Goal: Navigation & Orientation: Understand site structure

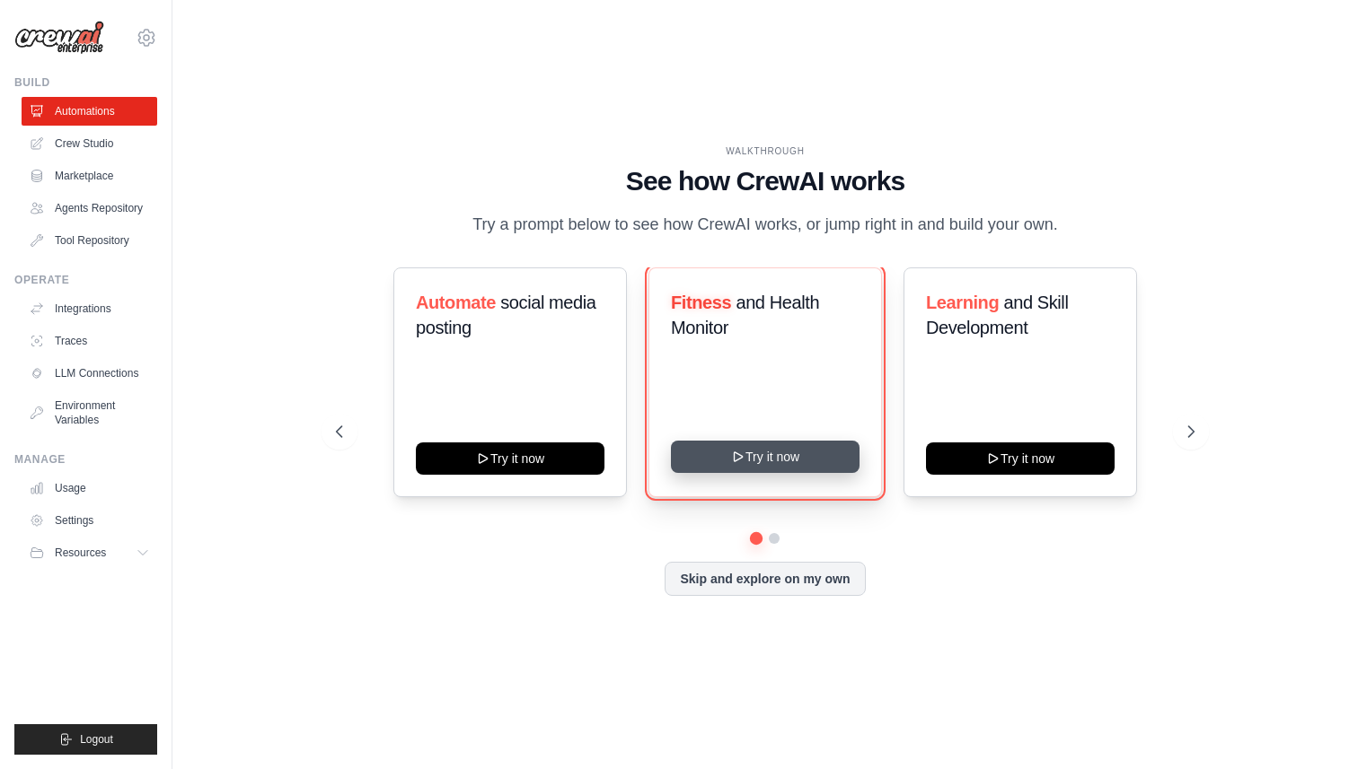
click at [729, 453] on button "Try it now" at bounding box center [765, 457] width 189 height 32
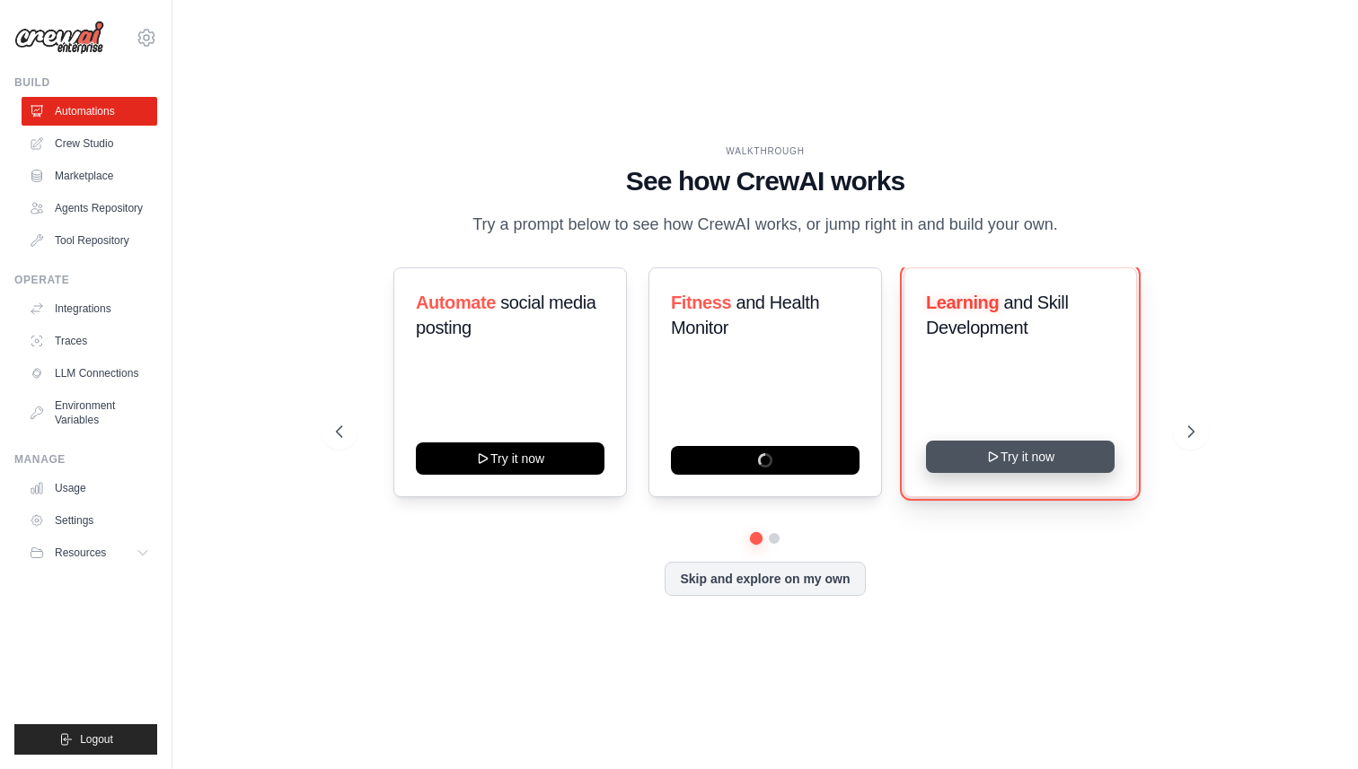
click at [989, 457] on icon at bounding box center [993, 457] width 14 height 14
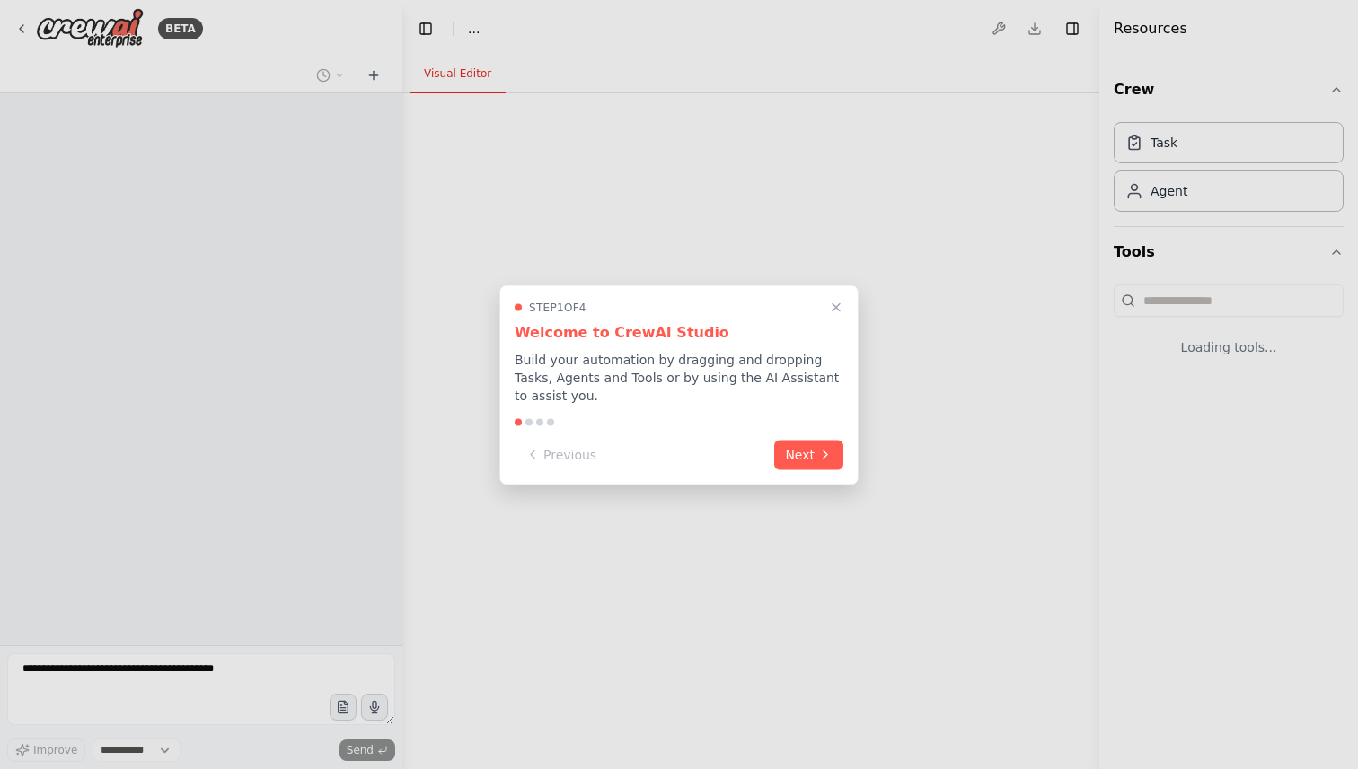
select select "****"
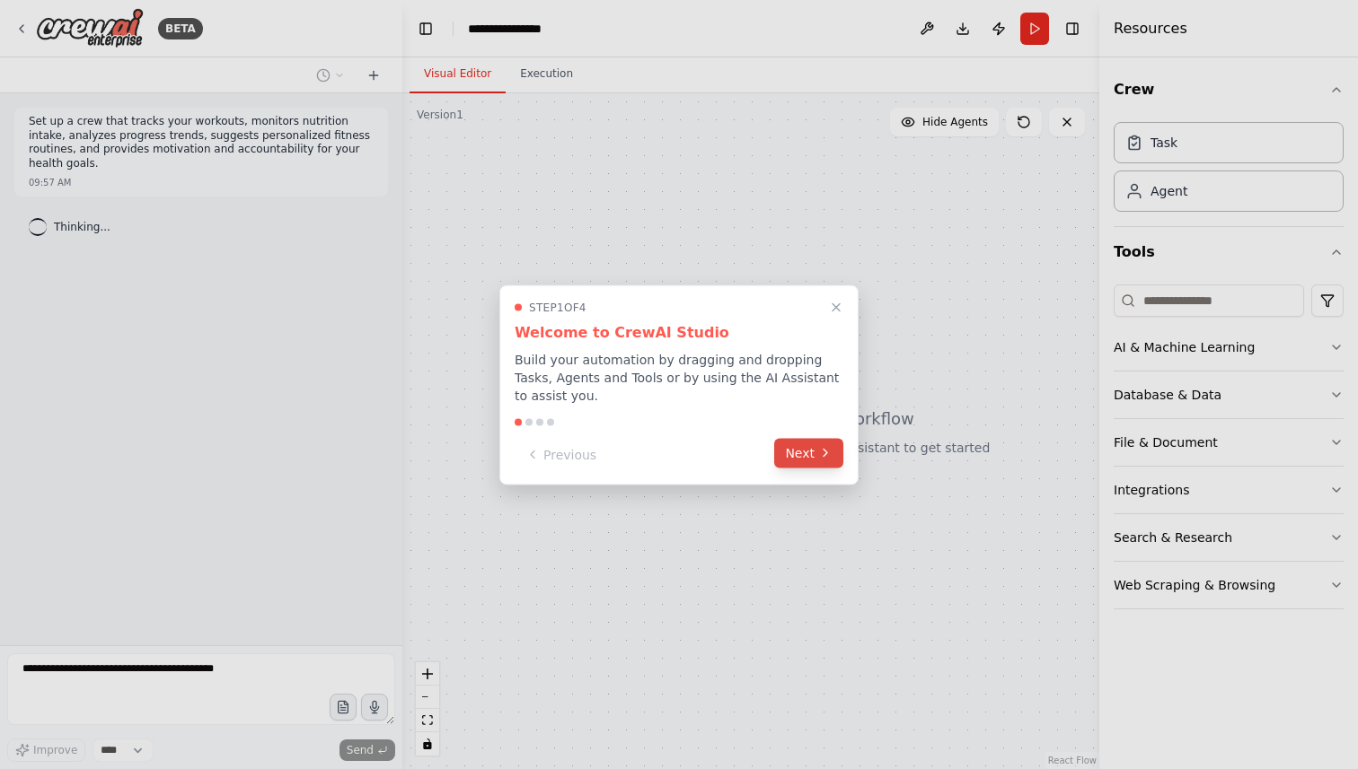
click at [808, 458] on button "Next" at bounding box center [808, 453] width 69 height 30
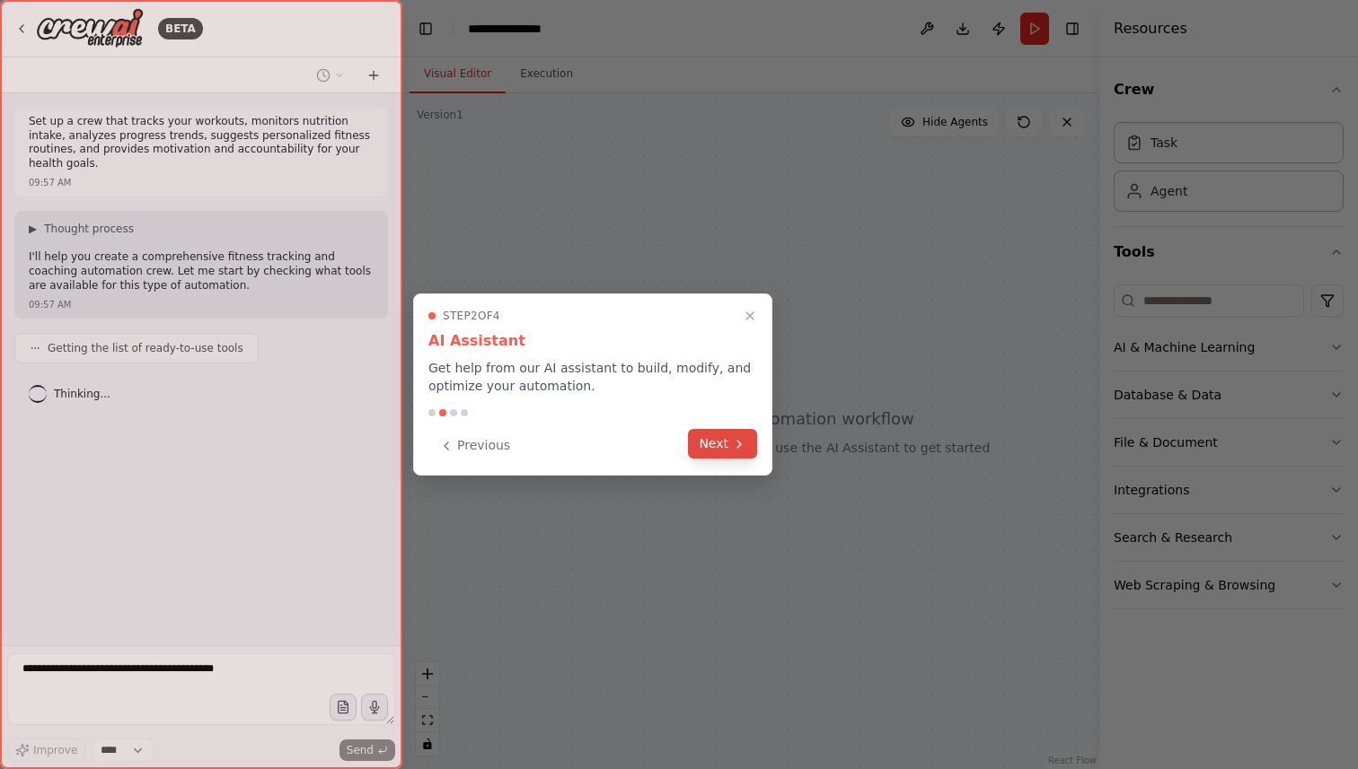
click at [734, 445] on icon at bounding box center [739, 444] width 14 height 14
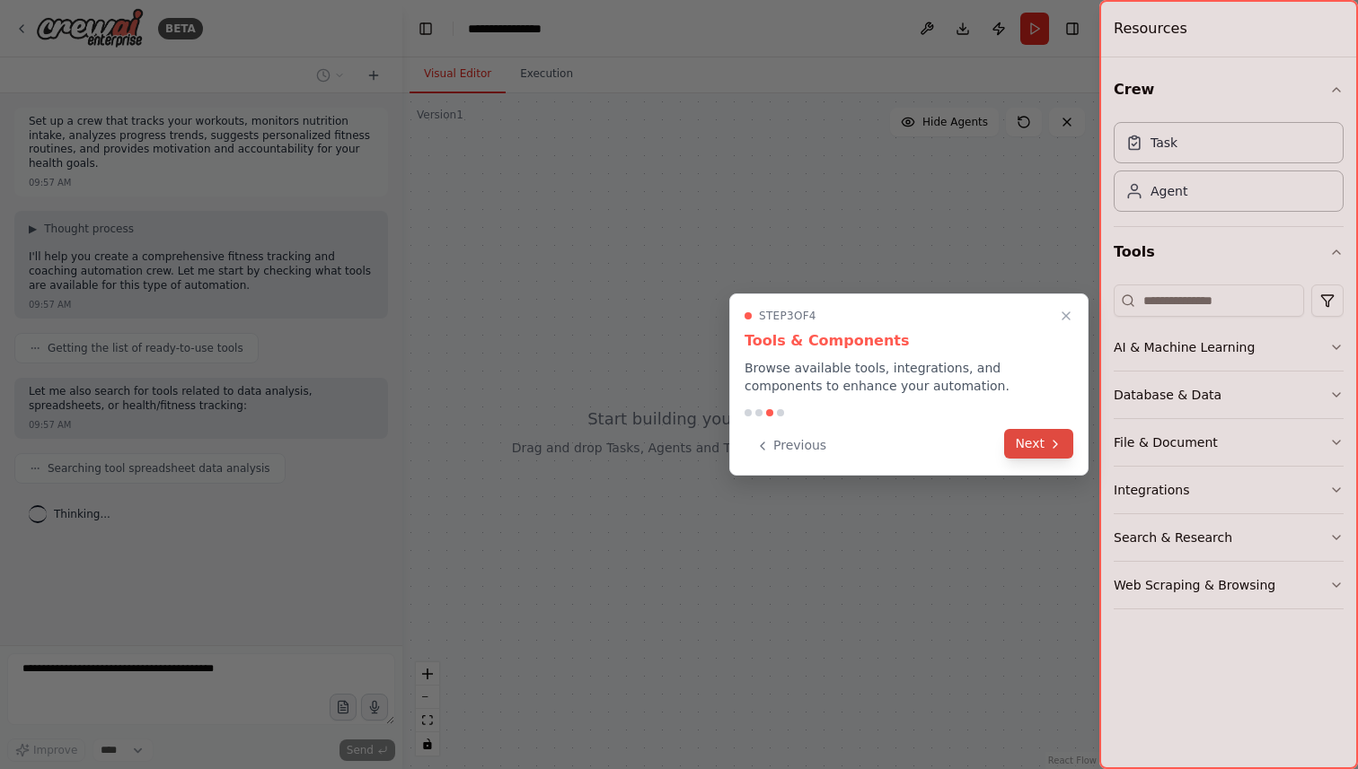
click at [1044, 443] on button "Next" at bounding box center [1038, 444] width 69 height 30
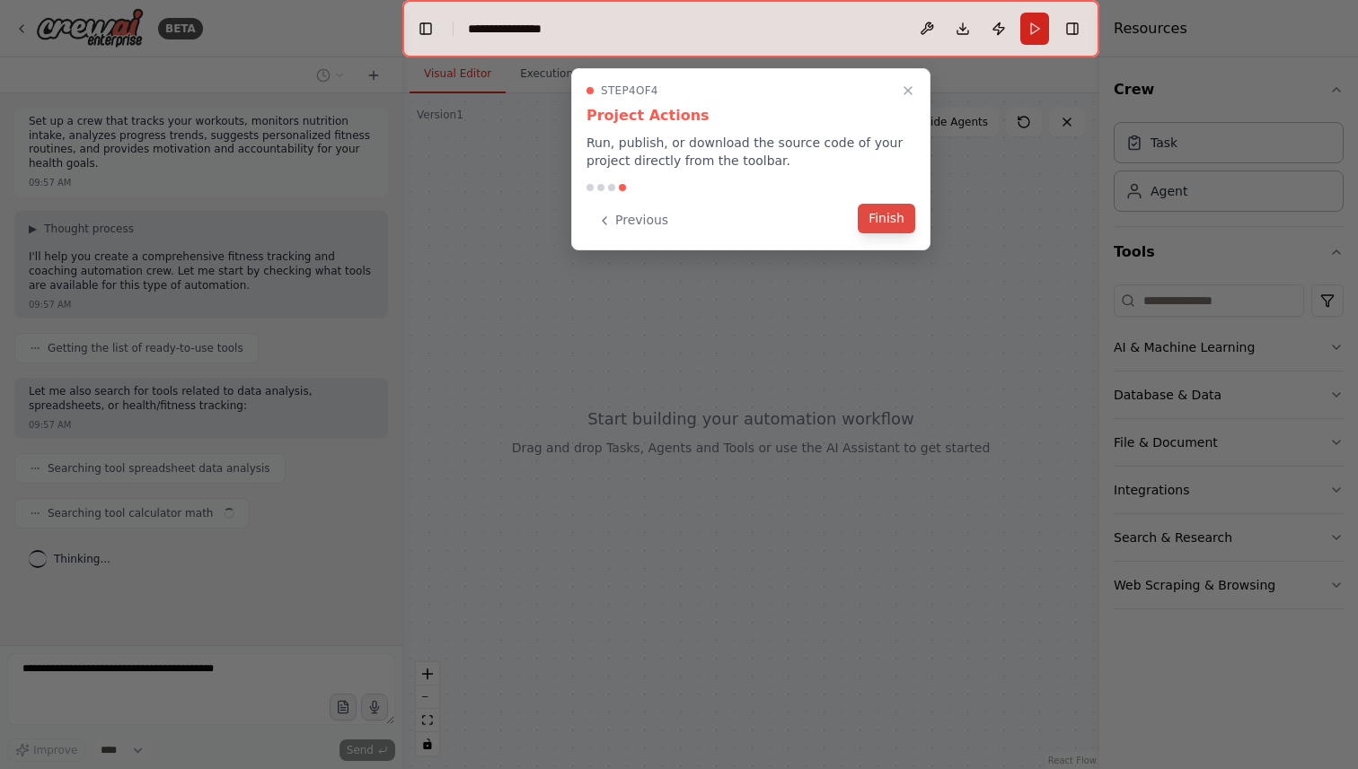
click at [903, 213] on button "Finish" at bounding box center [885, 219] width 57 height 30
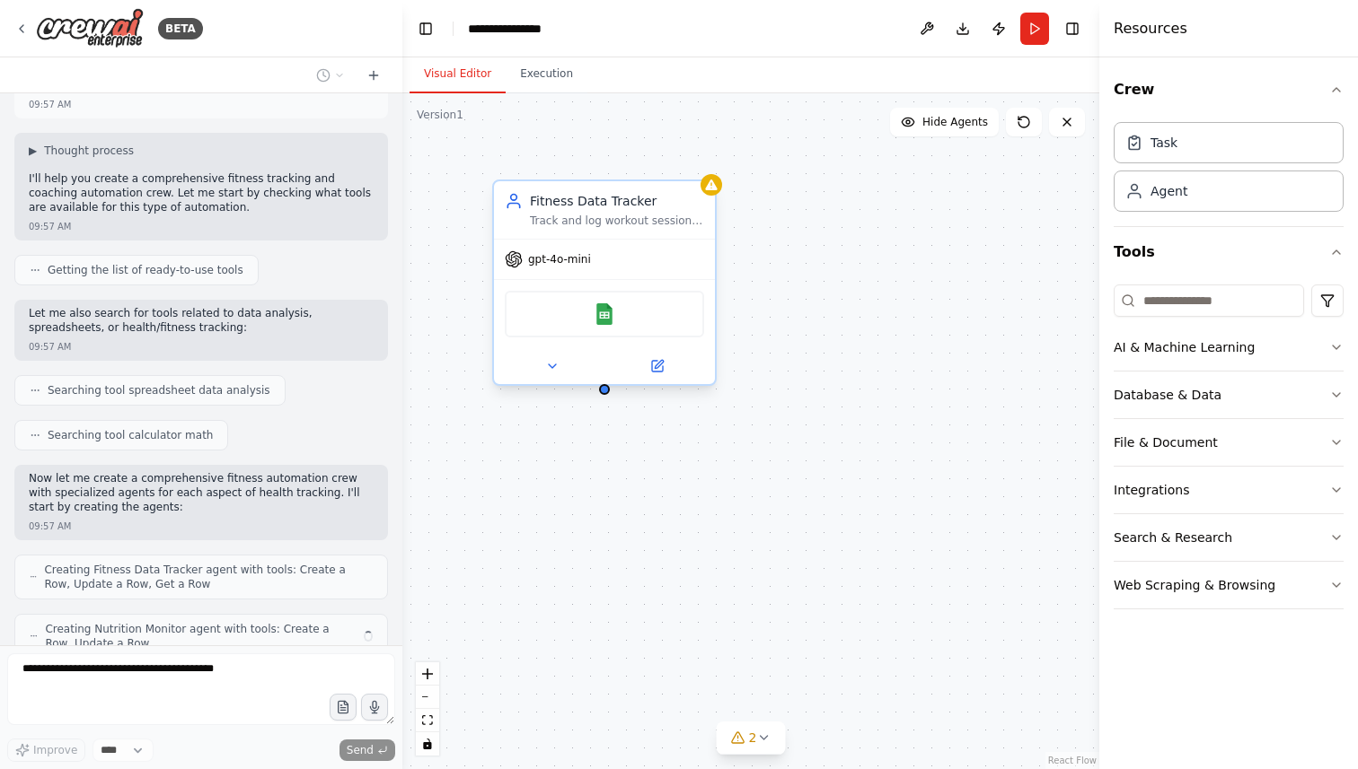
scroll to position [137, 0]
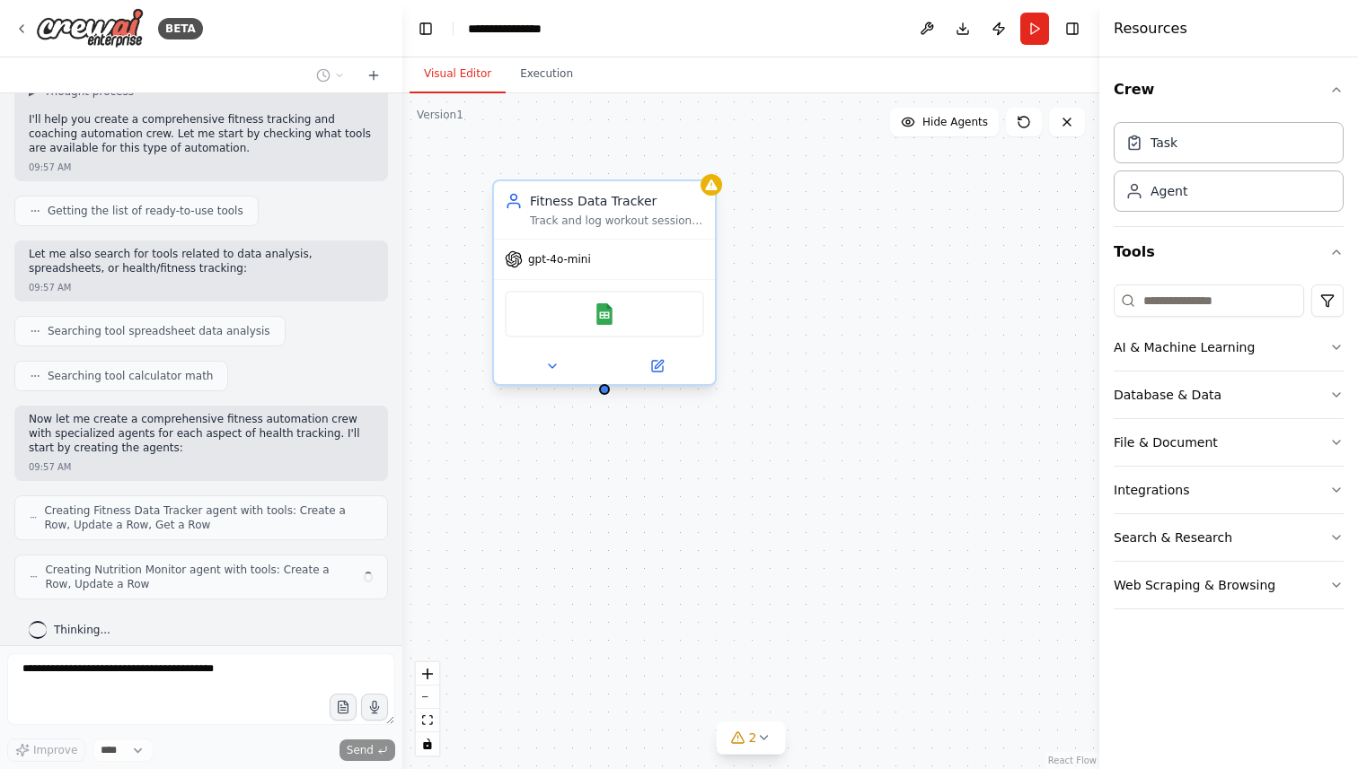
click at [626, 229] on div "Fitness Data Tracker Track and log workout sessions, exercise types, duration, …" at bounding box center [604, 209] width 221 height 57
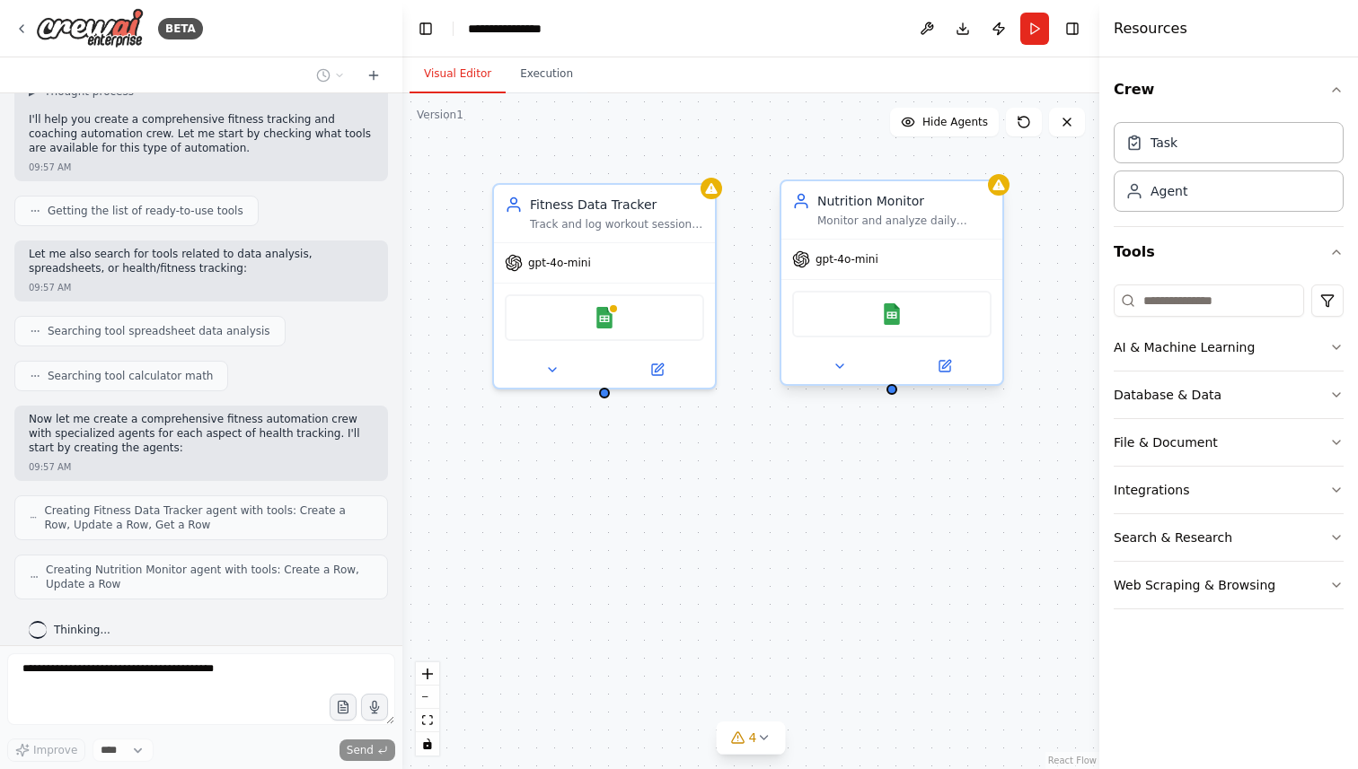
click at [848, 243] on div "gpt-4o-mini" at bounding box center [891, 260] width 221 height 40
click at [991, 168] on icon at bounding box center [988, 163] width 11 height 11
click at [944, 162] on button "Confirm" at bounding box center [938, 164] width 64 height 22
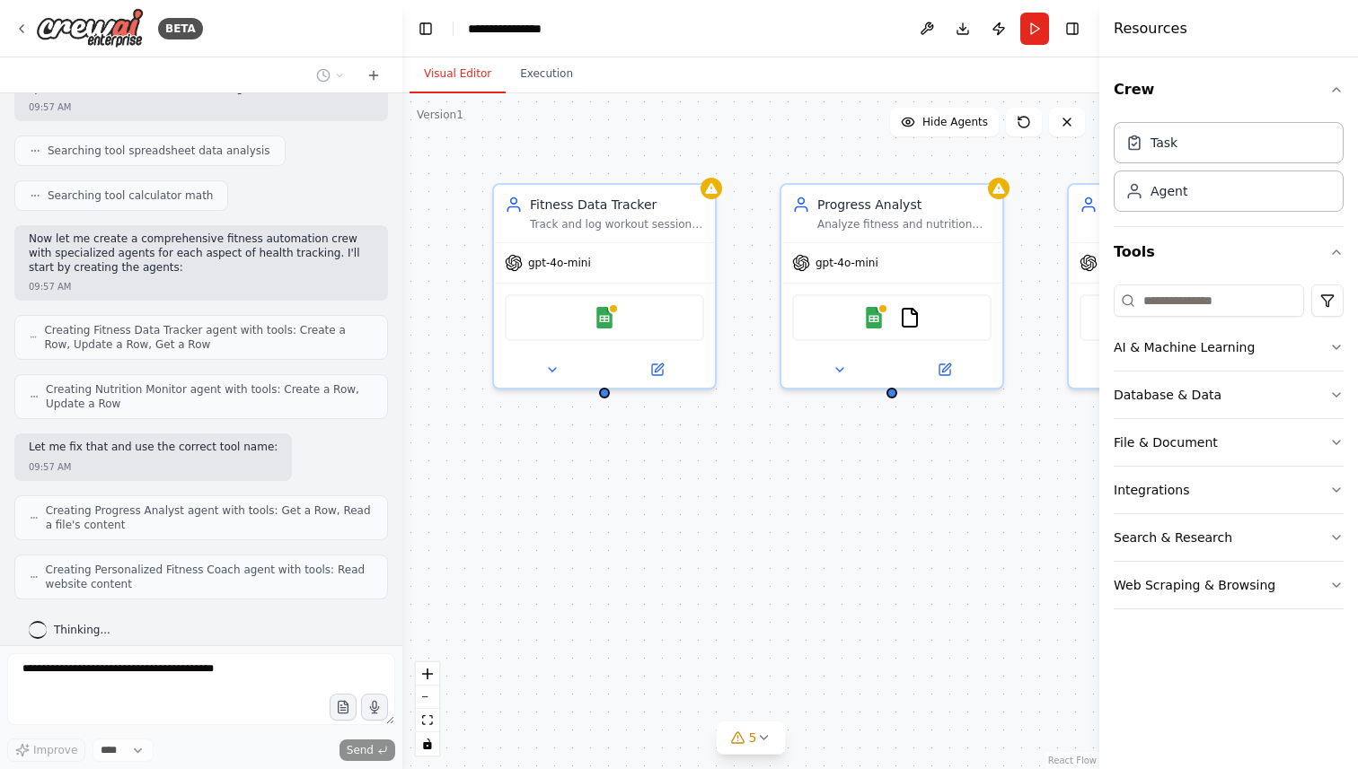
scroll to position [363, 0]
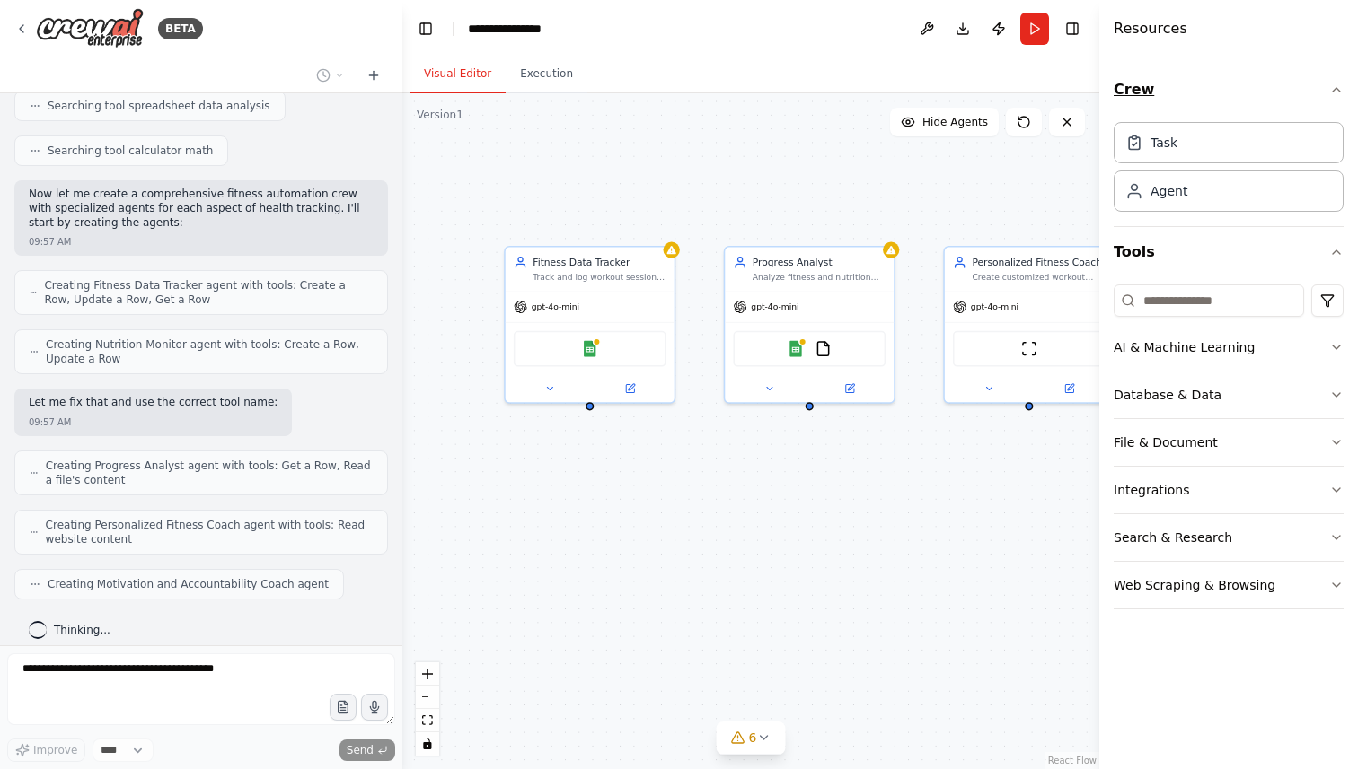
click at [1336, 83] on icon "button" at bounding box center [1336, 90] width 14 height 14
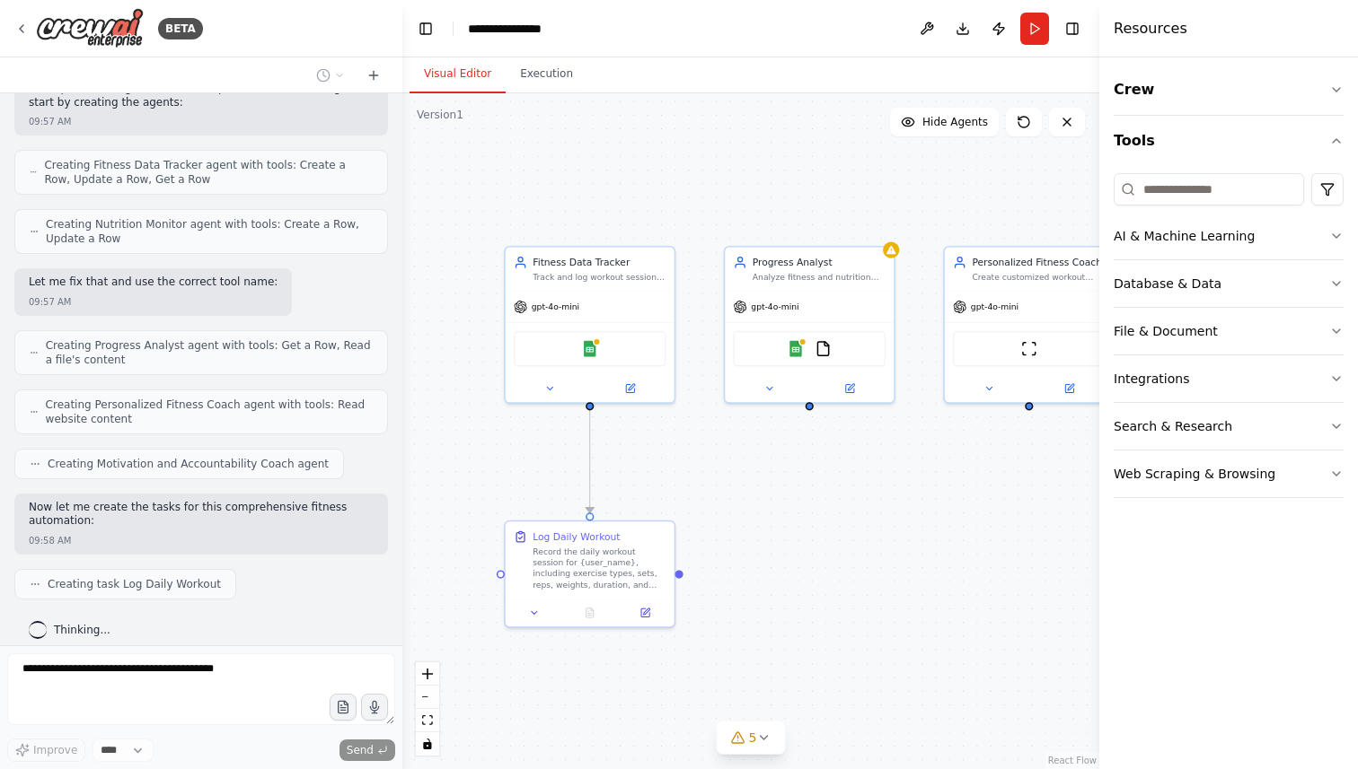
scroll to position [528, 0]
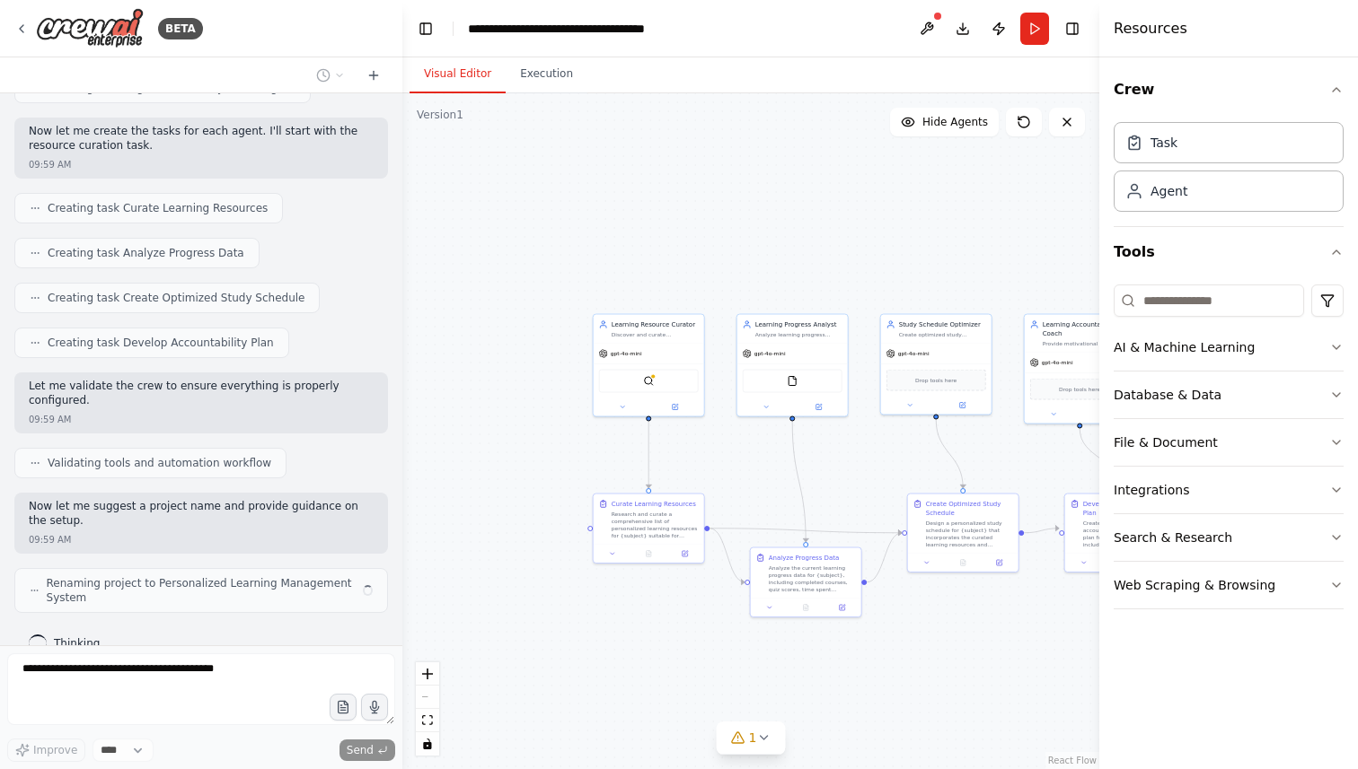
scroll to position [923, 0]
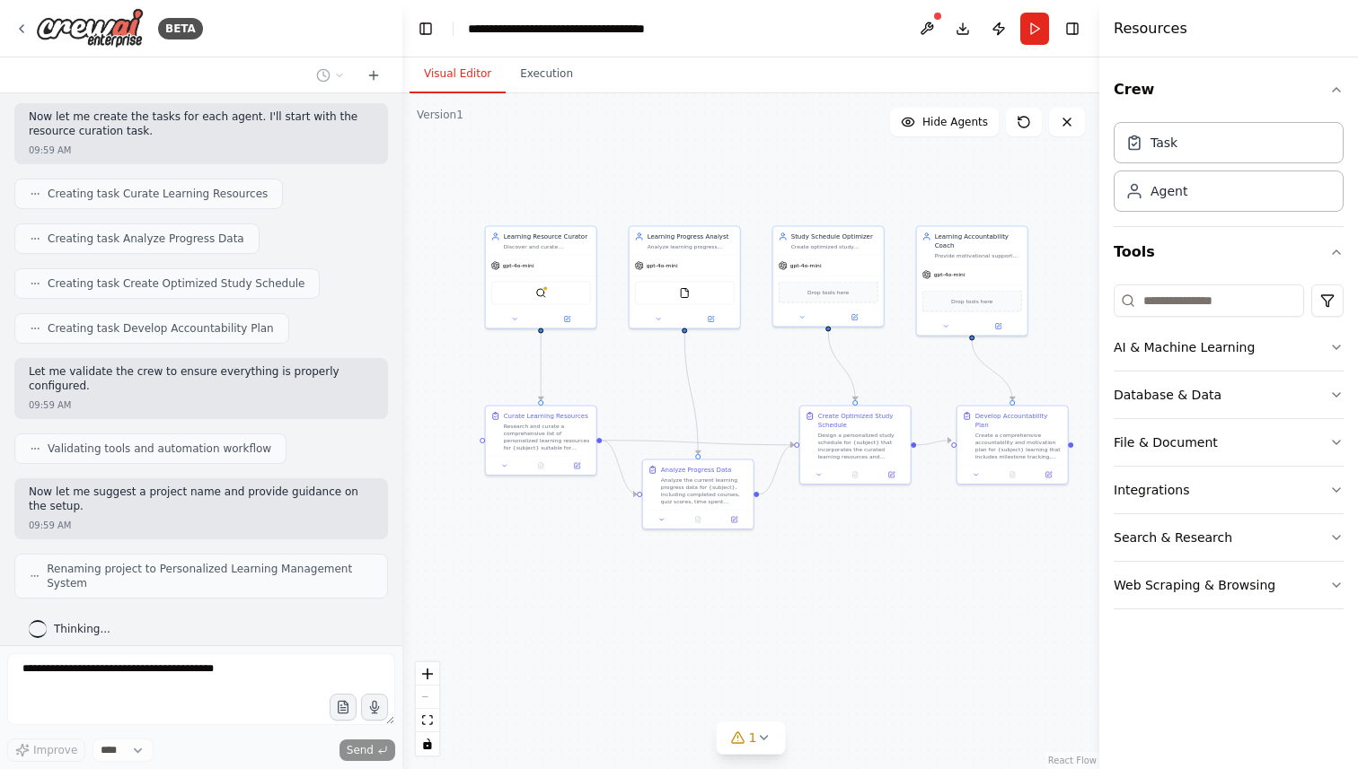
drag, startPoint x: 879, startPoint y: 679, endPoint x: 771, endPoint y: 591, distance: 139.1
click at [771, 591] on div ".deletable-edge-delete-btn { width: 20px; height: 20px; border: 0px solid #ffff…" at bounding box center [750, 431] width 697 height 676
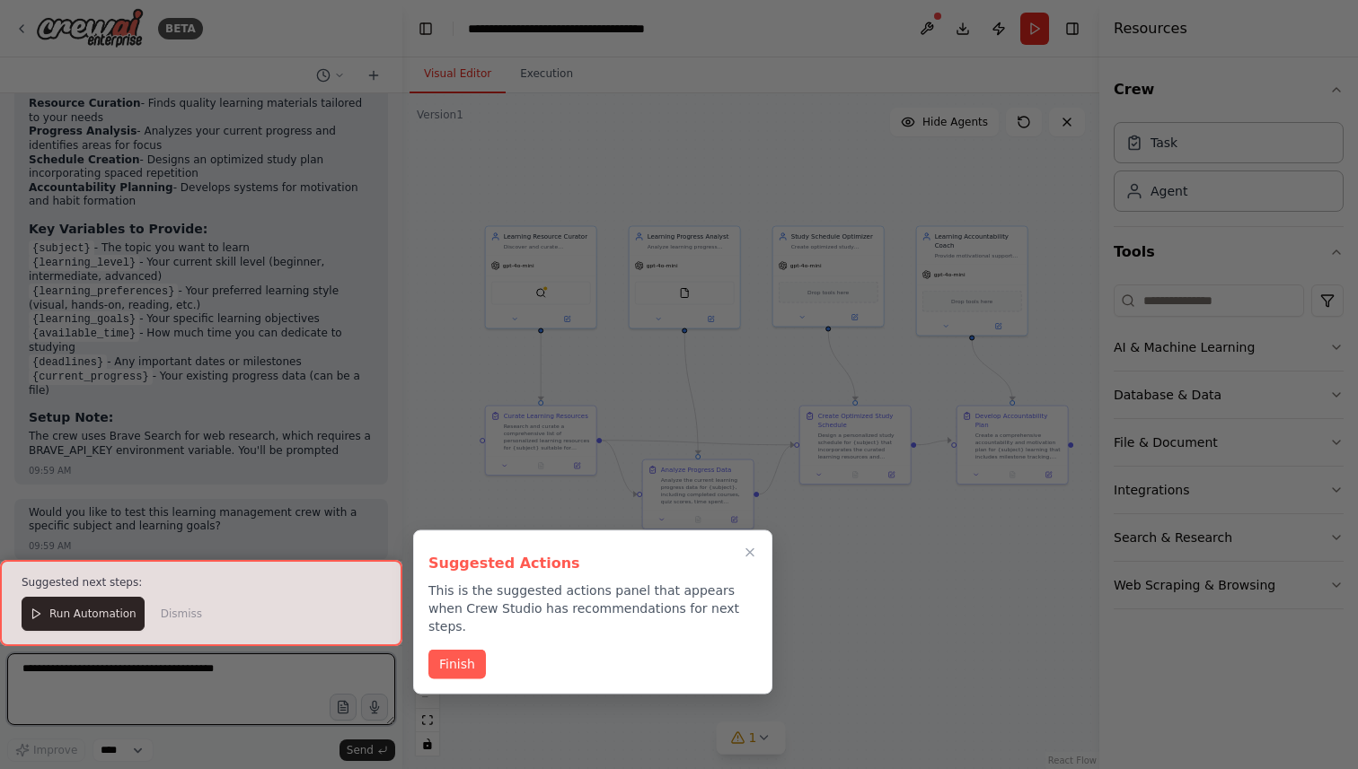
scroll to position [1698, 0]
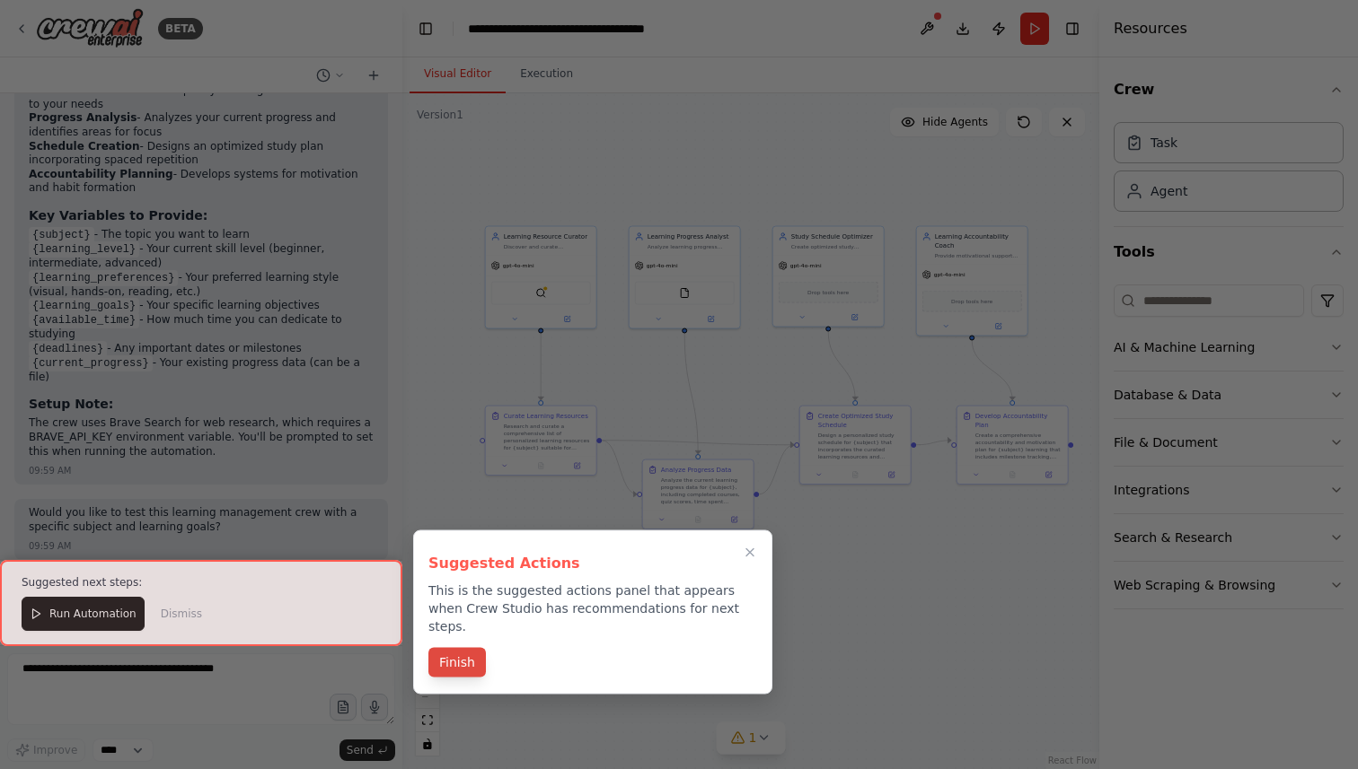
click at [465, 649] on button "Finish" at bounding box center [456, 663] width 57 height 30
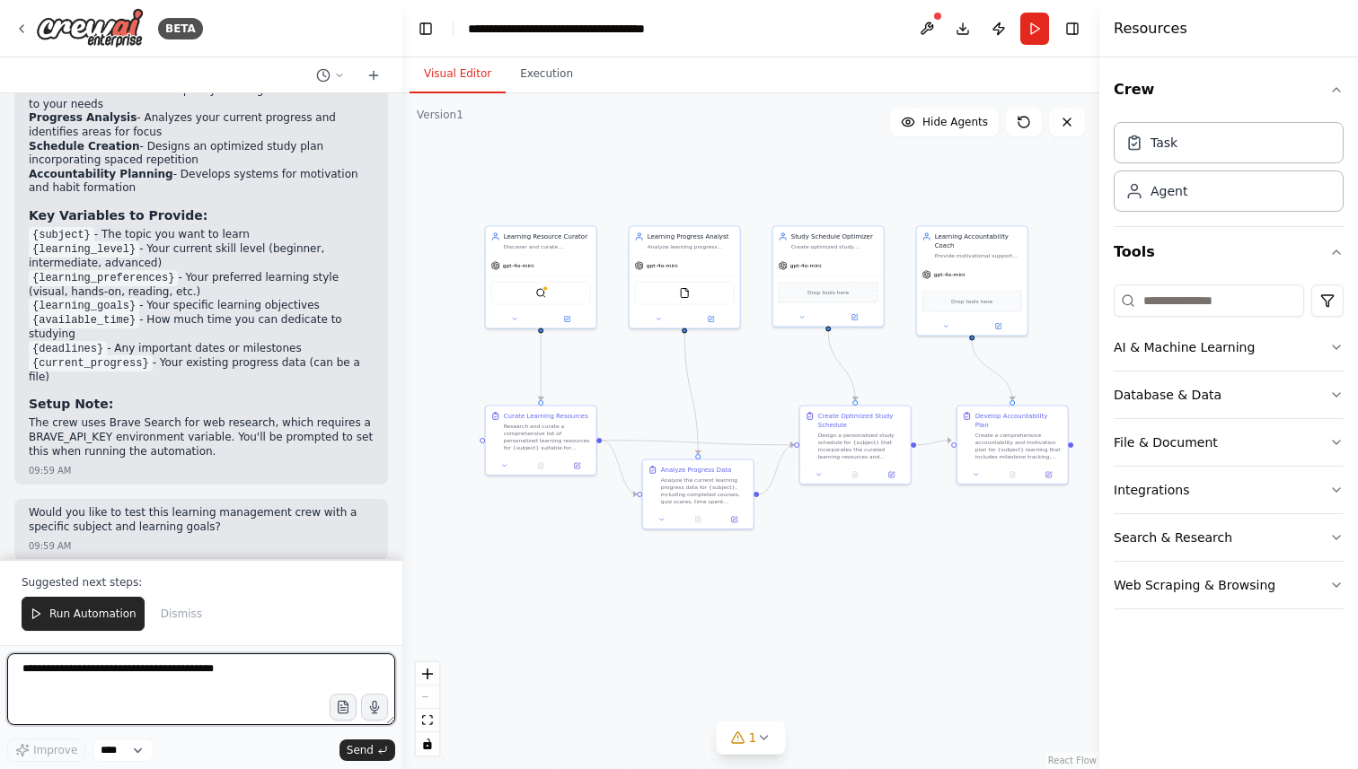
click at [252, 693] on textarea at bounding box center [201, 690] width 388 height 72
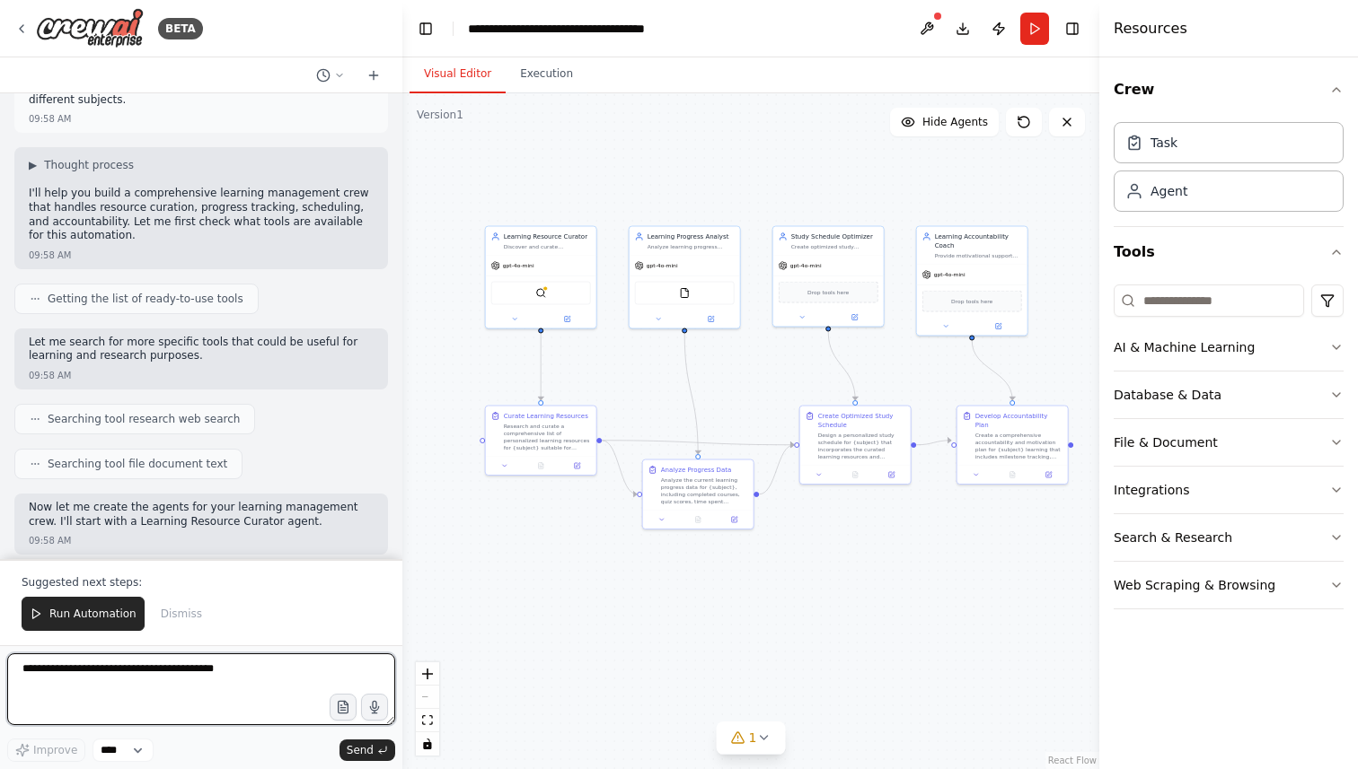
scroll to position [0, 0]
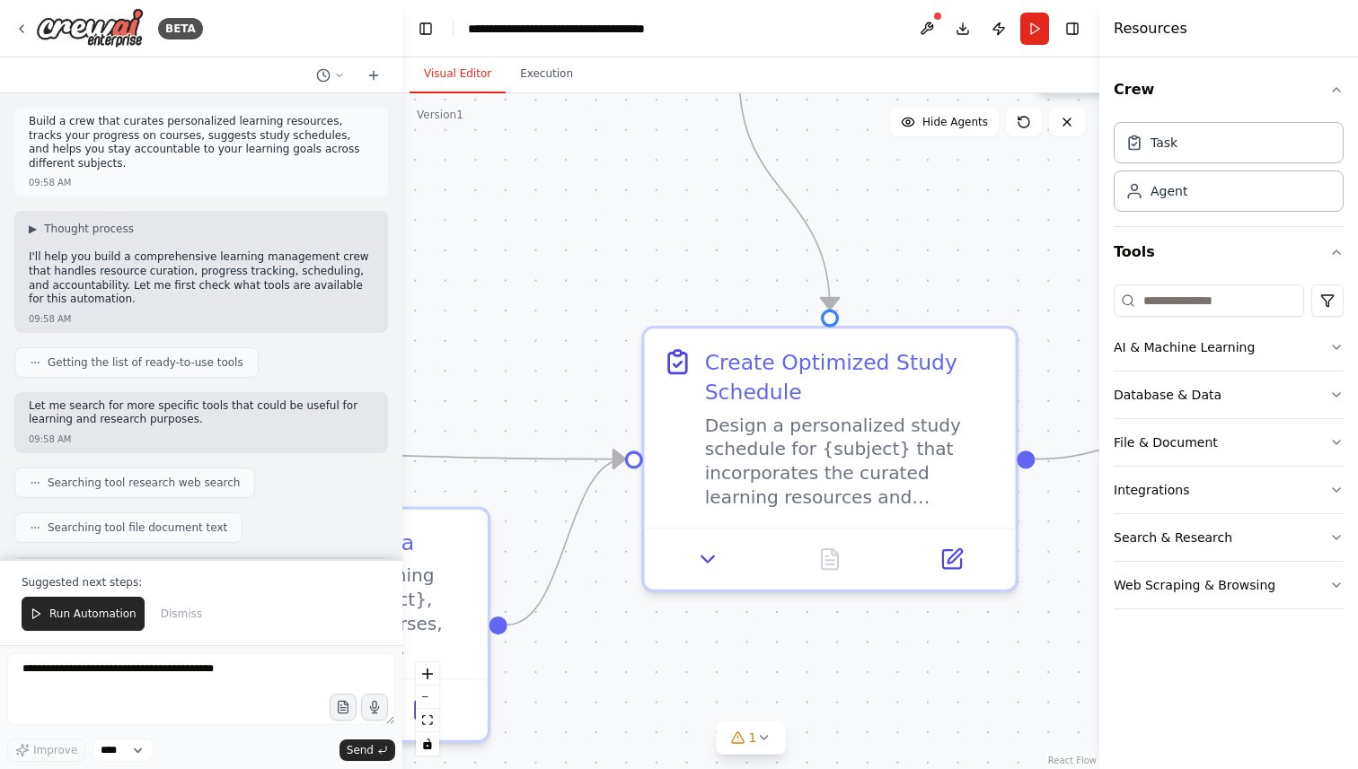
drag, startPoint x: 608, startPoint y: 369, endPoint x: 0, endPoint y: 204, distance: 629.9
click at [0, 204] on div "BETA Build a crew that curates personalized learning resources, tracks your pro…" at bounding box center [679, 384] width 1358 height 769
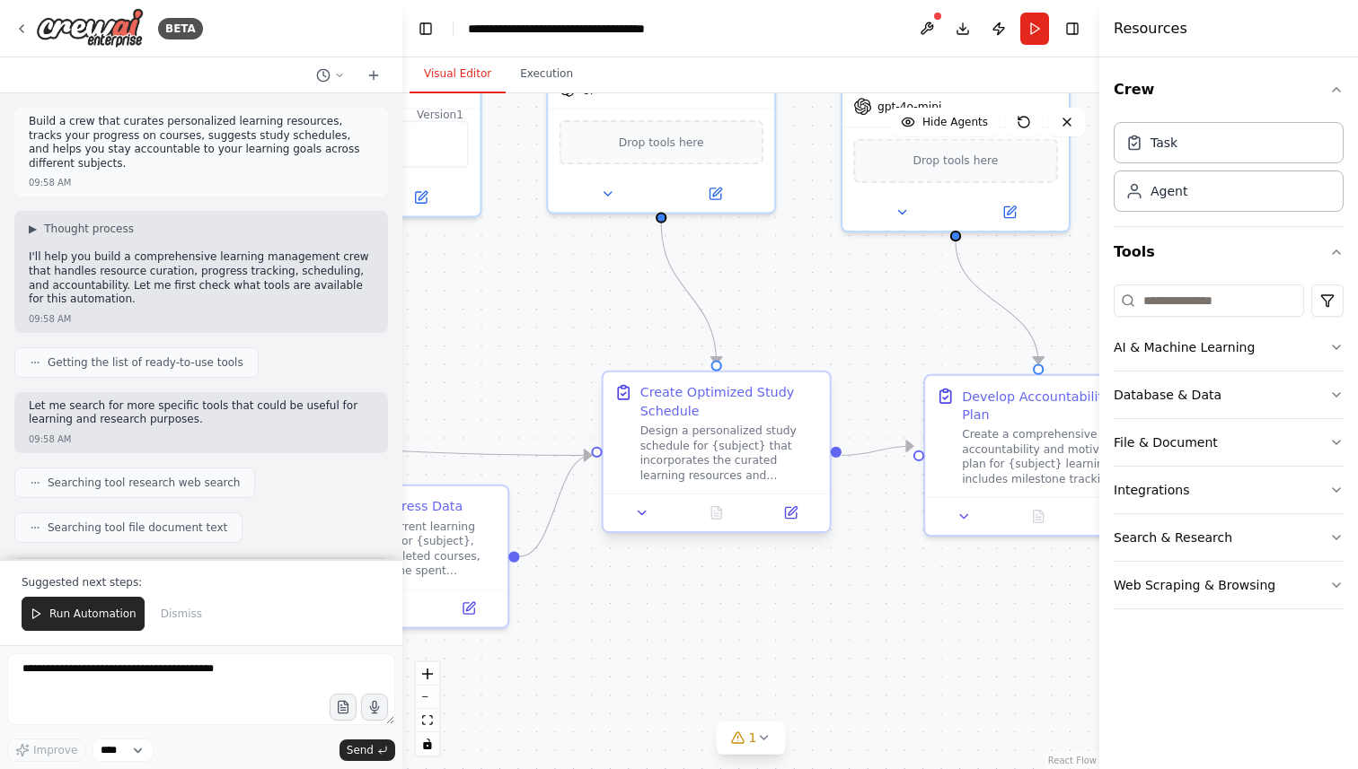
click at [721, 437] on div "Design a personalized study schedule for {subject} that incorporates the curate…" at bounding box center [729, 453] width 179 height 59
click at [786, 513] on icon at bounding box center [790, 512] width 11 height 11
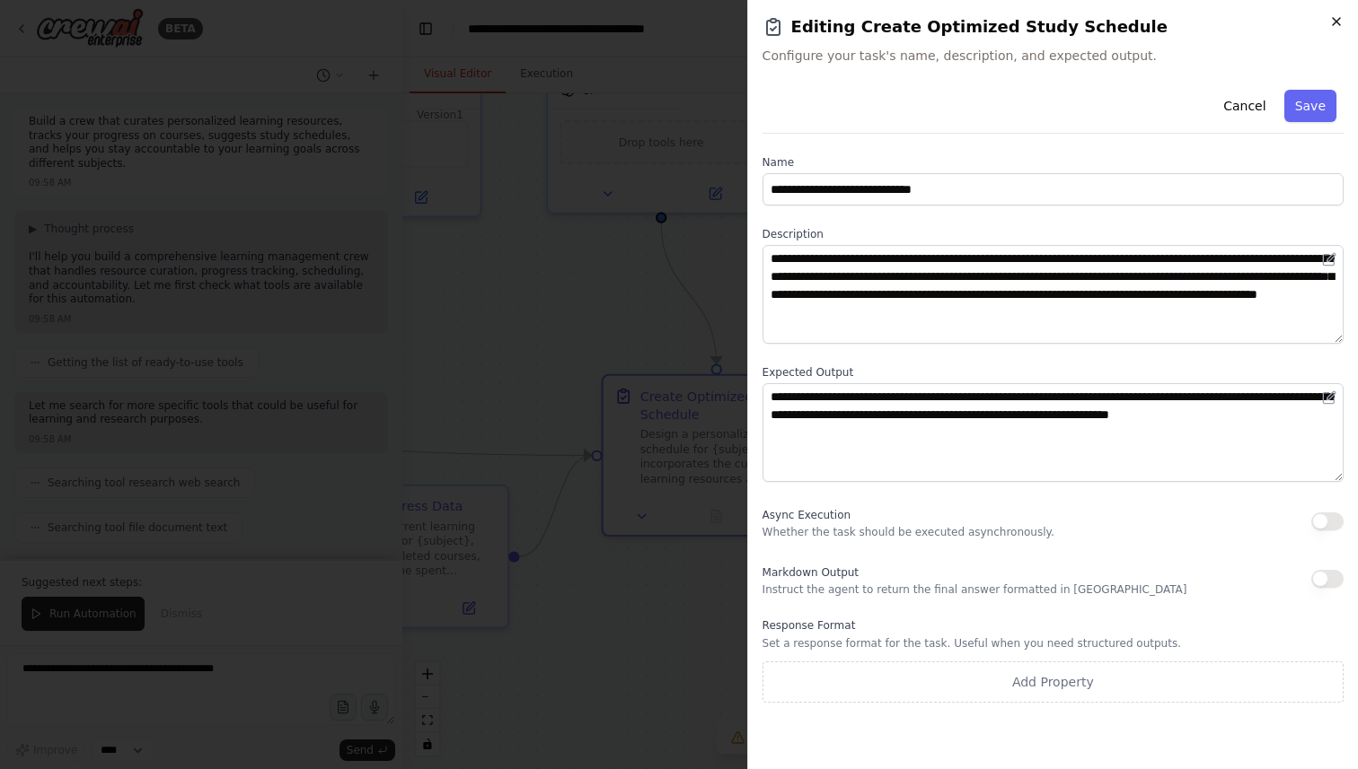
click at [1333, 18] on icon "button" at bounding box center [1335, 21] width 7 height 7
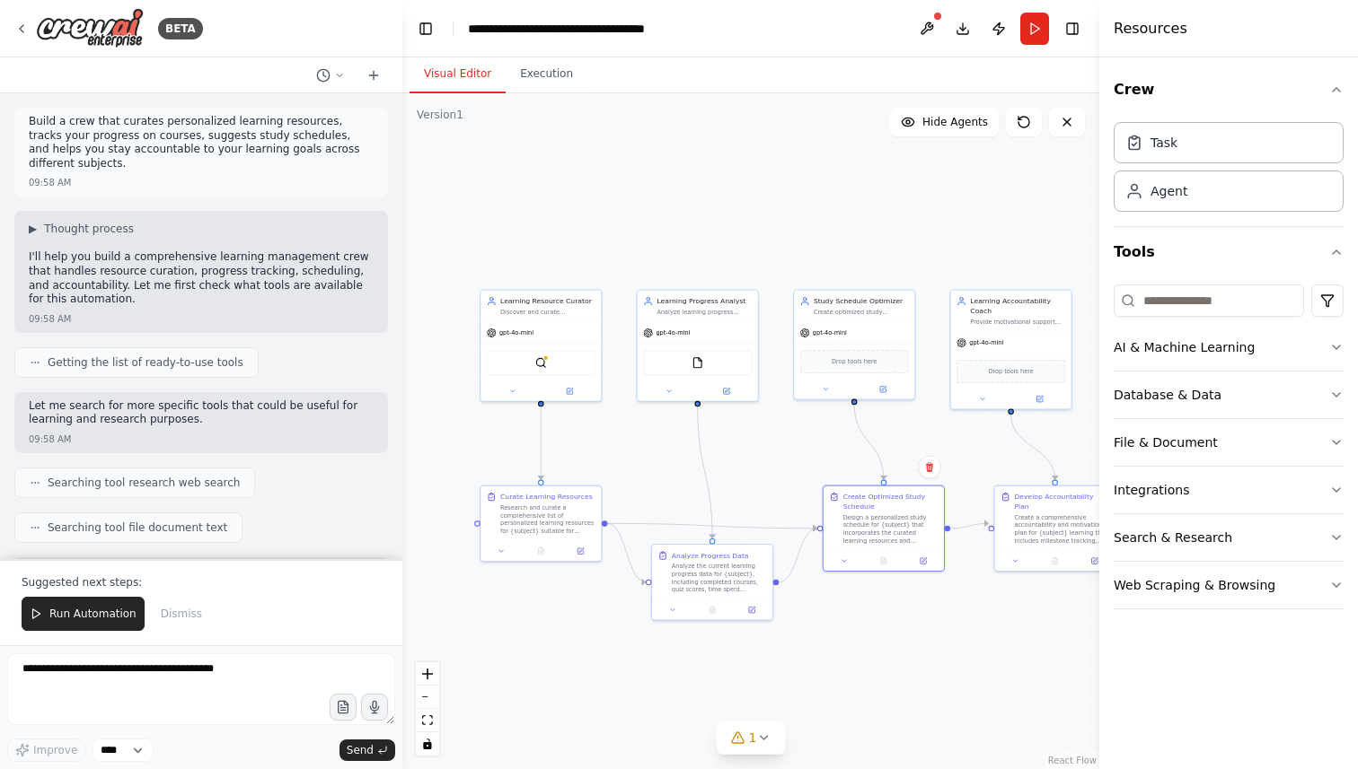
drag, startPoint x: 855, startPoint y: 635, endPoint x: 957, endPoint y: 624, distance: 102.9
click at [957, 624] on div ".deletable-edge-delete-btn { width: 20px; height: 20px; border: 0px solid #ffff…" at bounding box center [750, 431] width 697 height 676
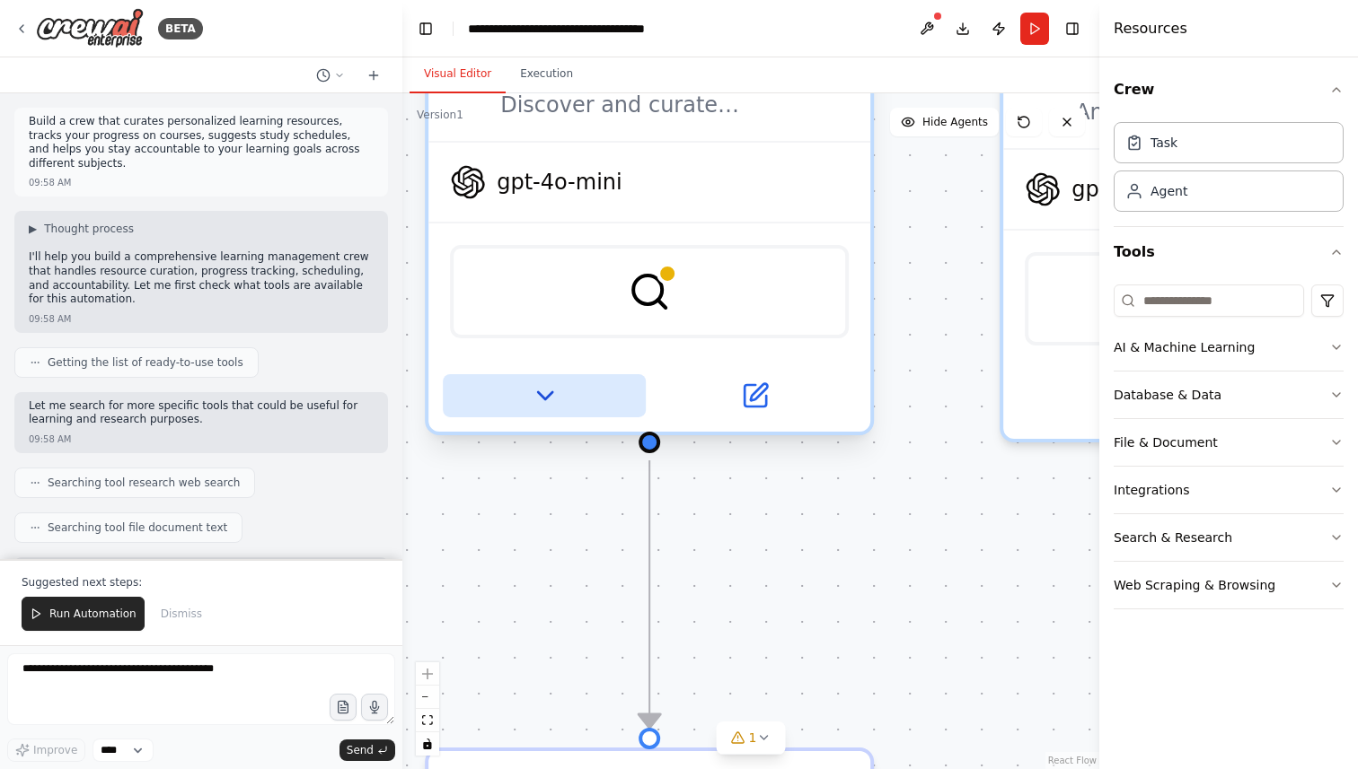
click at [559, 396] on button at bounding box center [544, 395] width 203 height 43
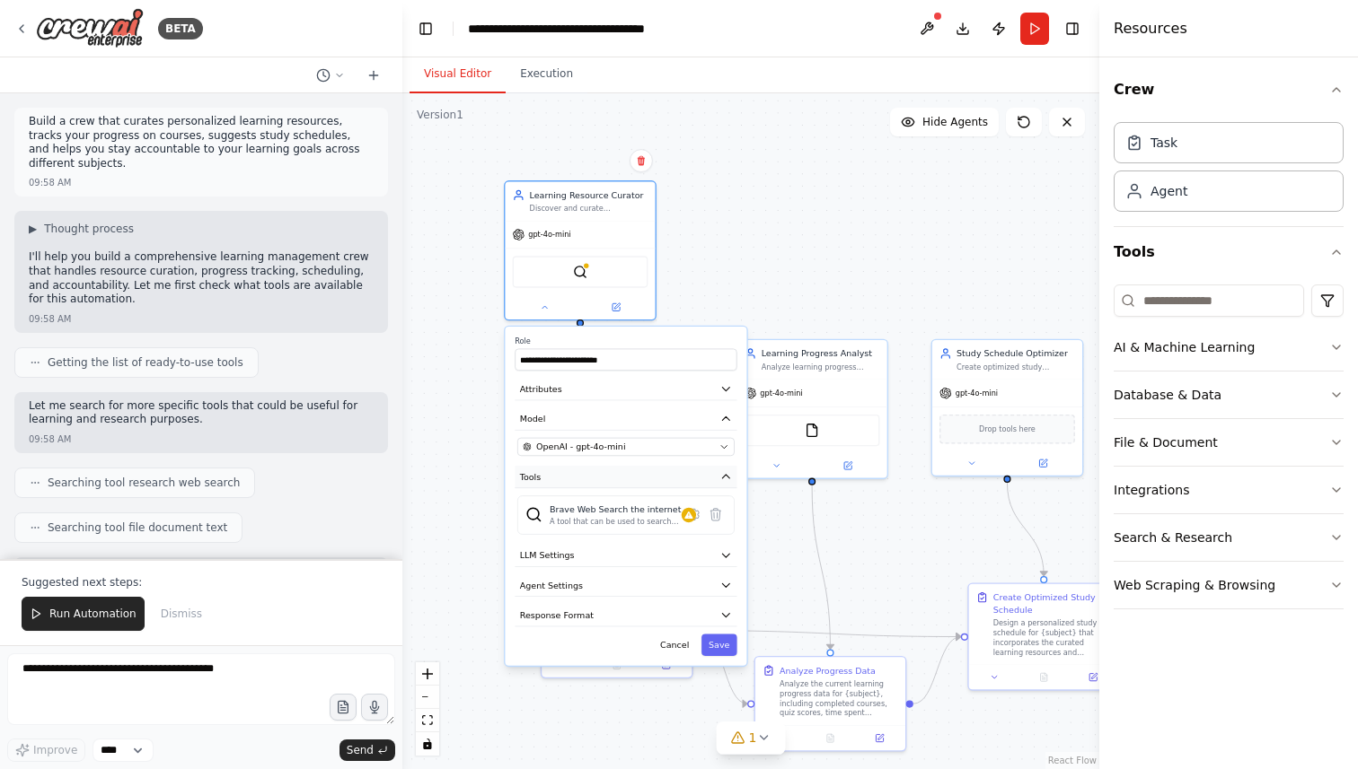
drag, startPoint x: 612, startPoint y: 639, endPoint x: 576, endPoint y: 474, distance: 169.3
click at [576, 474] on button "Tools" at bounding box center [625, 477] width 222 height 22
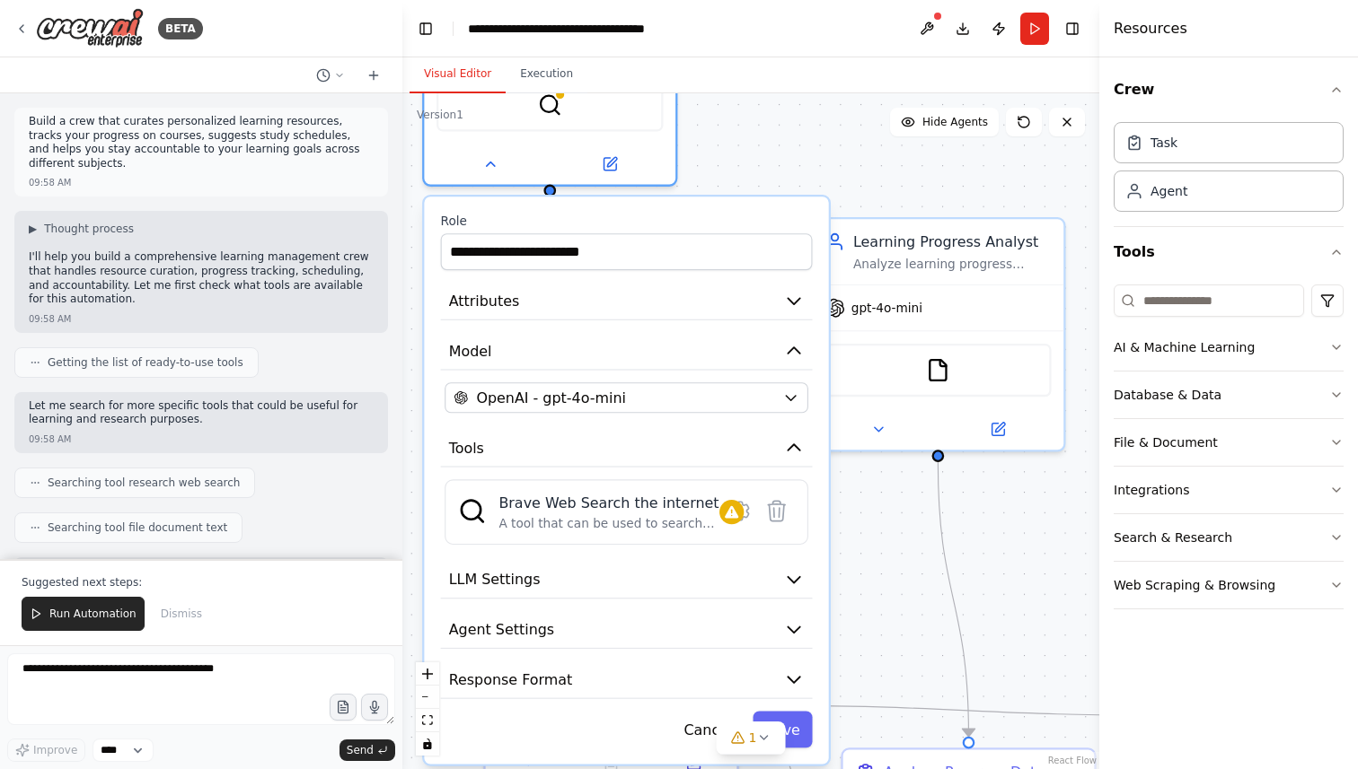
click at [859, 563] on div ".deletable-edge-delete-btn { width: 20px; height: 20px; border: 0px solid #ffff…" at bounding box center [750, 431] width 697 height 676
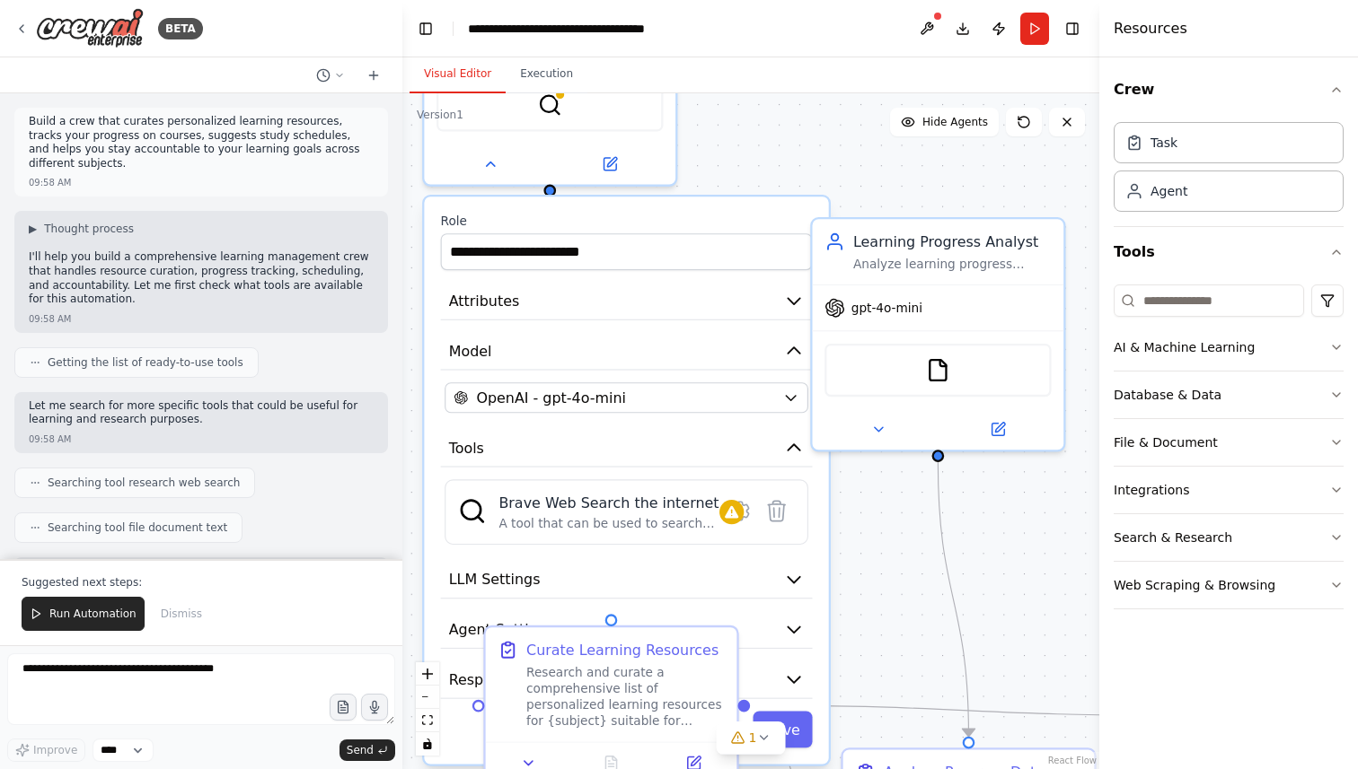
click at [780, 160] on div ".deletable-edge-delete-btn { width: 20px; height: 20px; border: 0px solid #ffff…" at bounding box center [750, 431] width 697 height 676
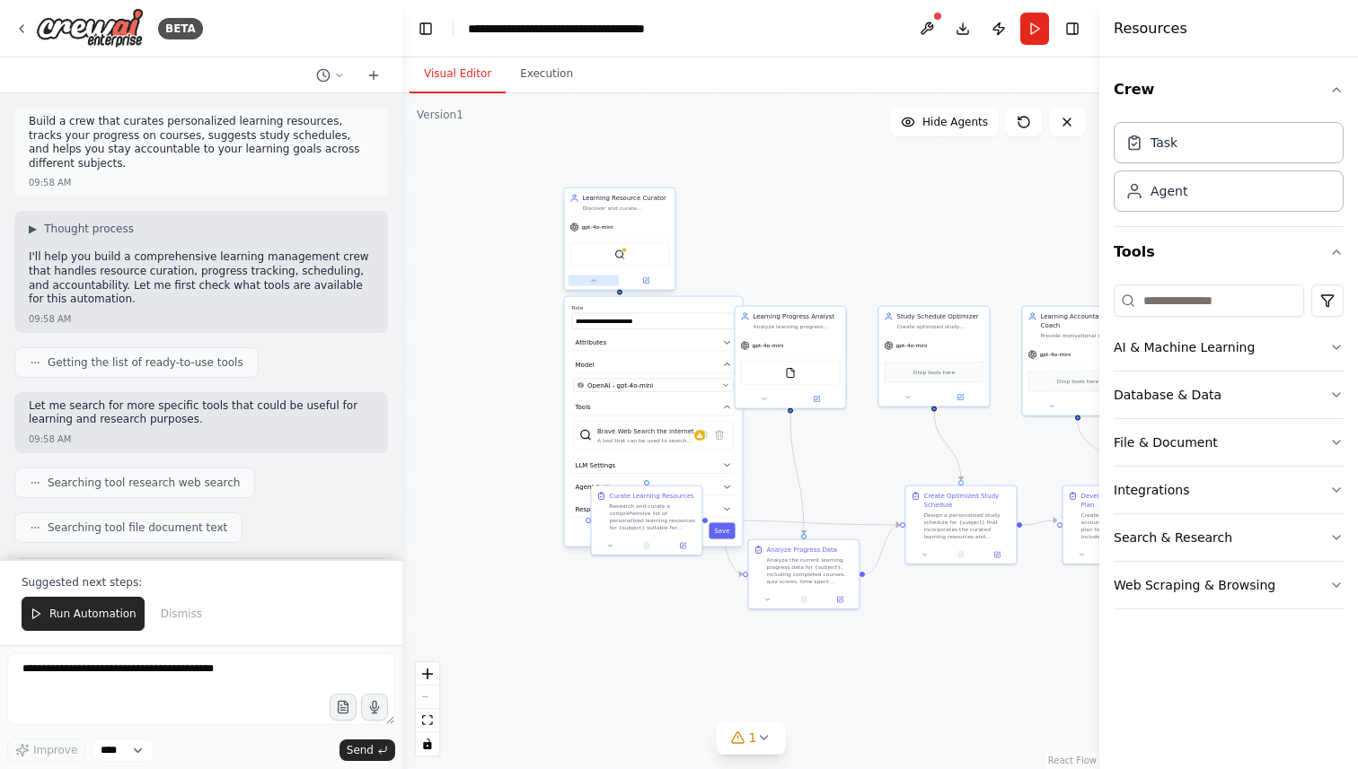
click at [584, 277] on button at bounding box center [592, 281] width 51 height 11
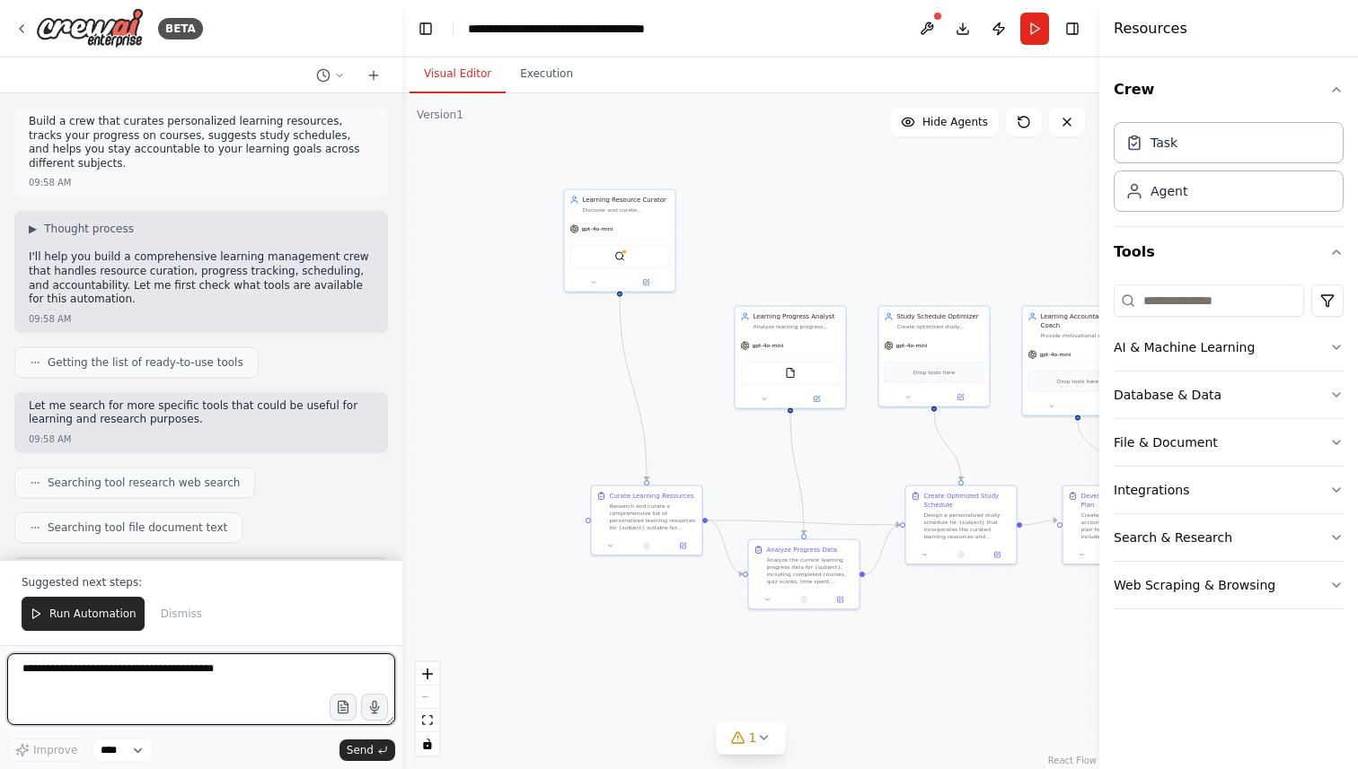
click at [217, 693] on textarea at bounding box center [201, 690] width 388 height 72
type textarea "**********"
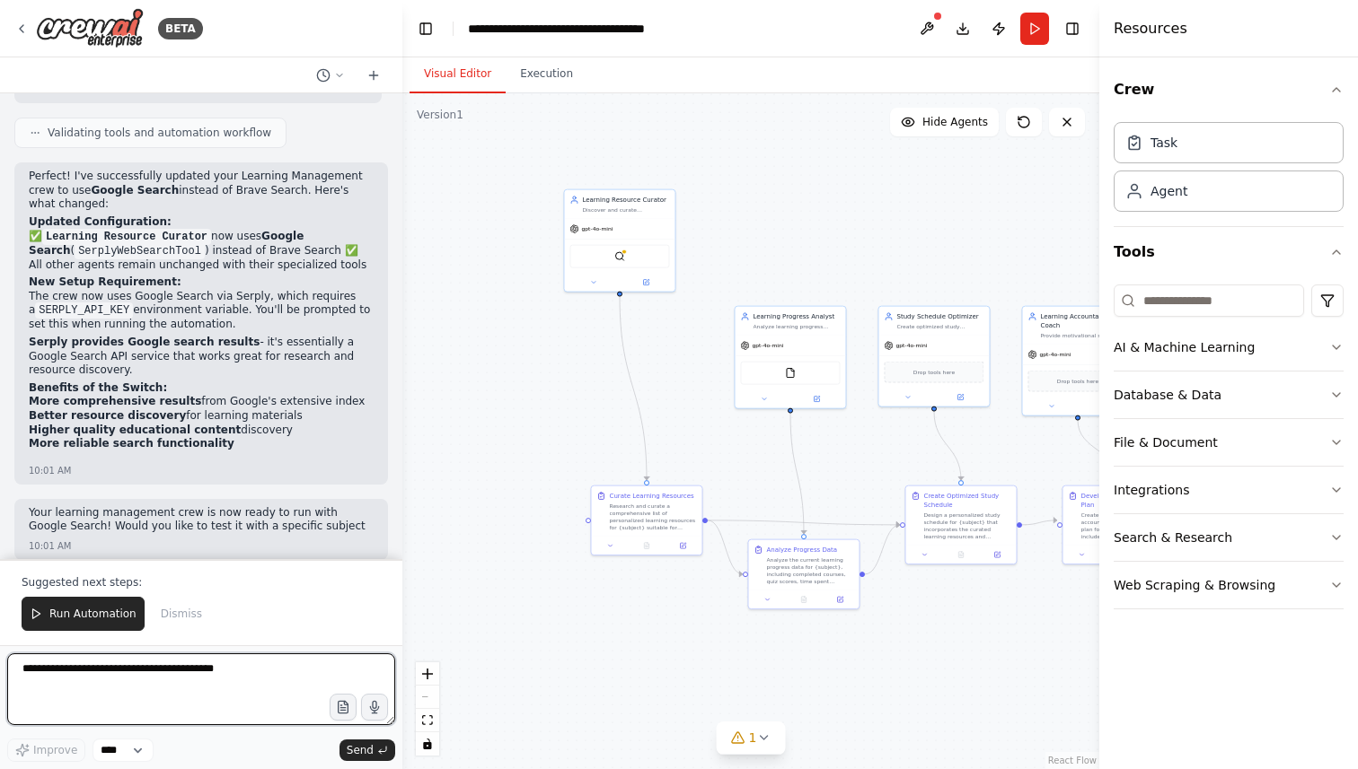
scroll to position [2729, 0]
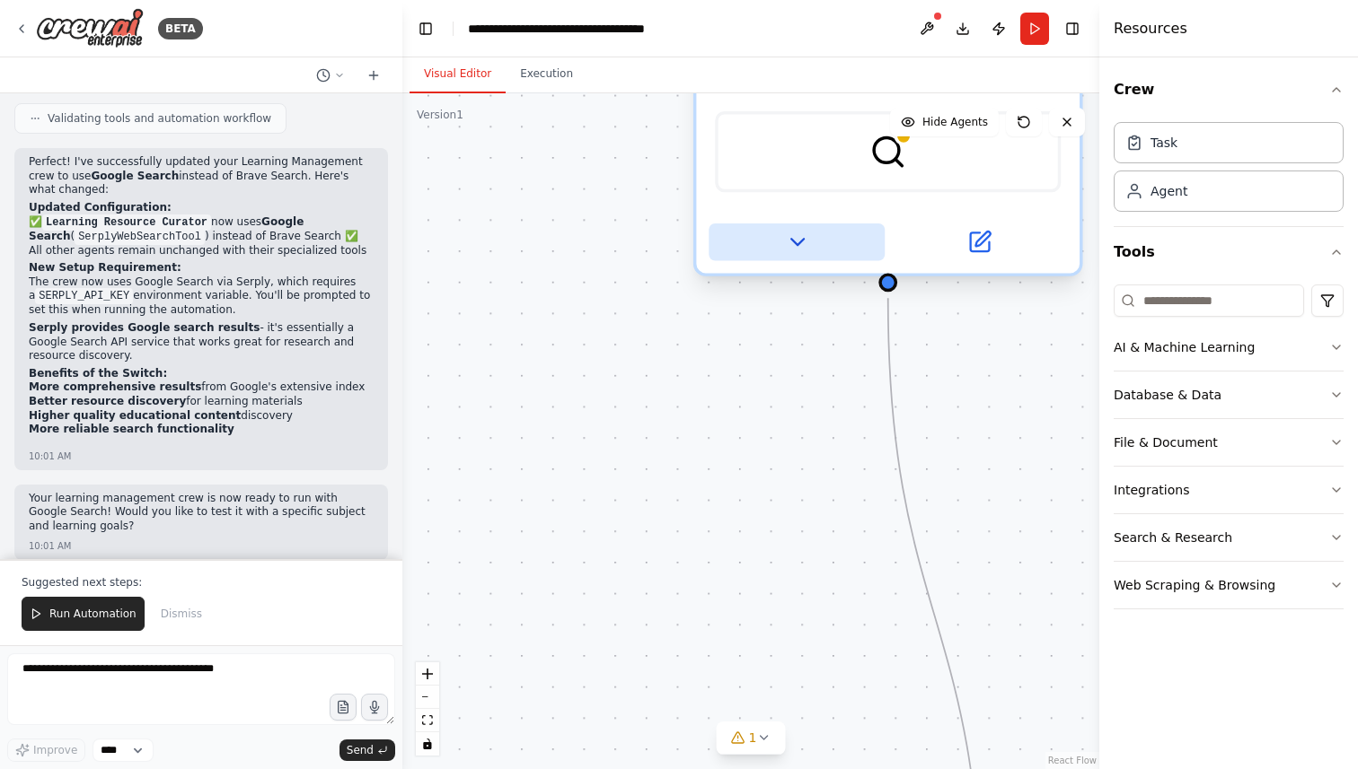
click at [798, 243] on icon at bounding box center [796, 242] width 13 height 6
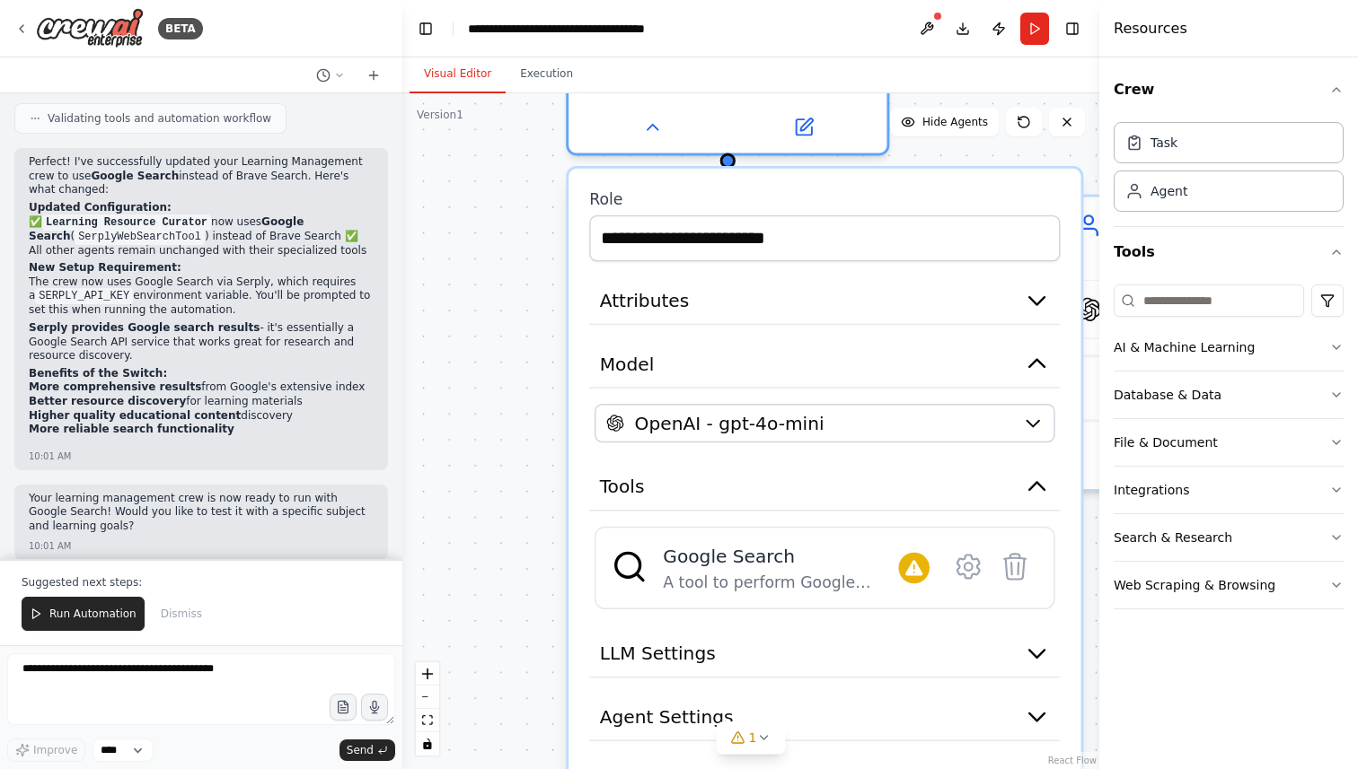
drag, startPoint x: 585, startPoint y: 488, endPoint x: 458, endPoint y: 338, distance: 197.5
click at [458, 338] on div ".deletable-edge-delete-btn { width: 20px; height: 20px; border: 0px solid #ffff…" at bounding box center [750, 431] width 697 height 676
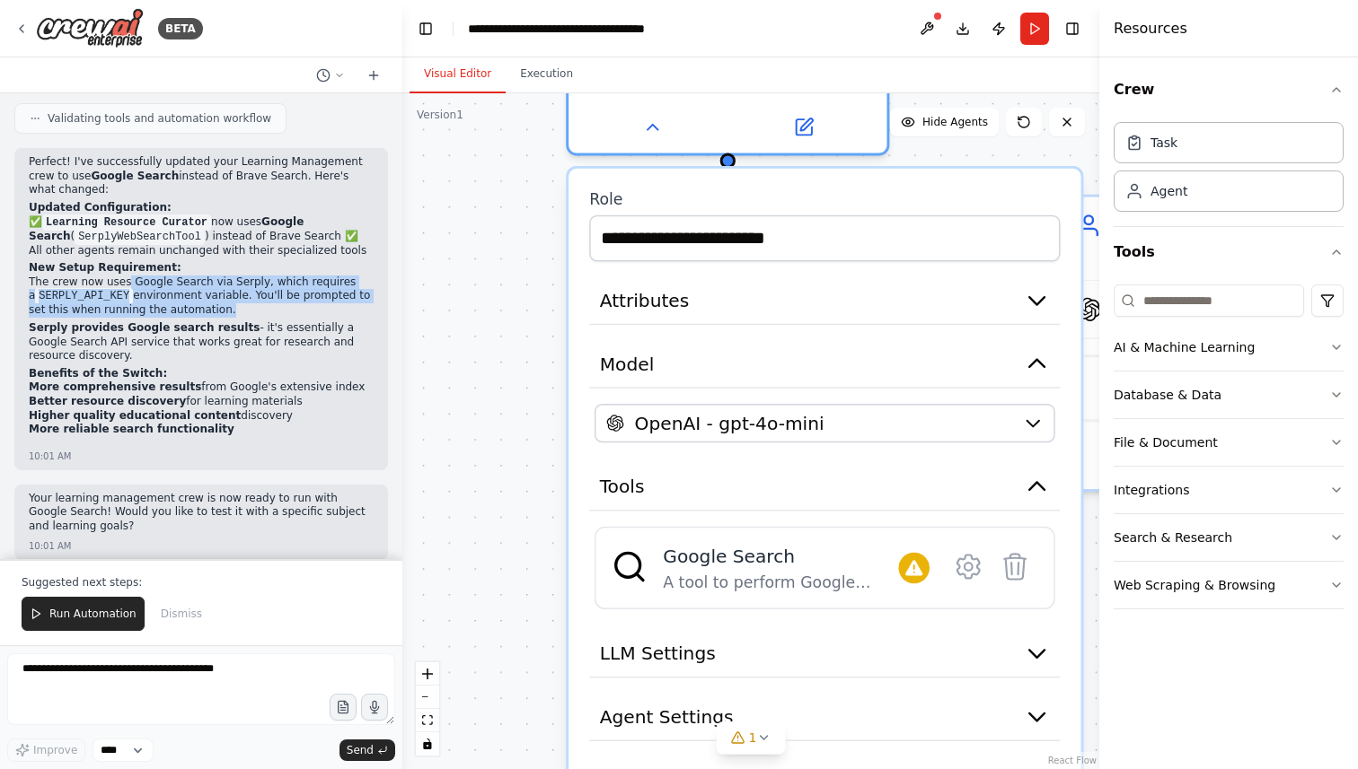
drag, startPoint x: 125, startPoint y: 265, endPoint x: 119, endPoint y: 306, distance: 41.7
click at [119, 306] on div "Perfect! I've successfully updated your Learning Management crew to use Google …" at bounding box center [201, 301] width 345 height 293
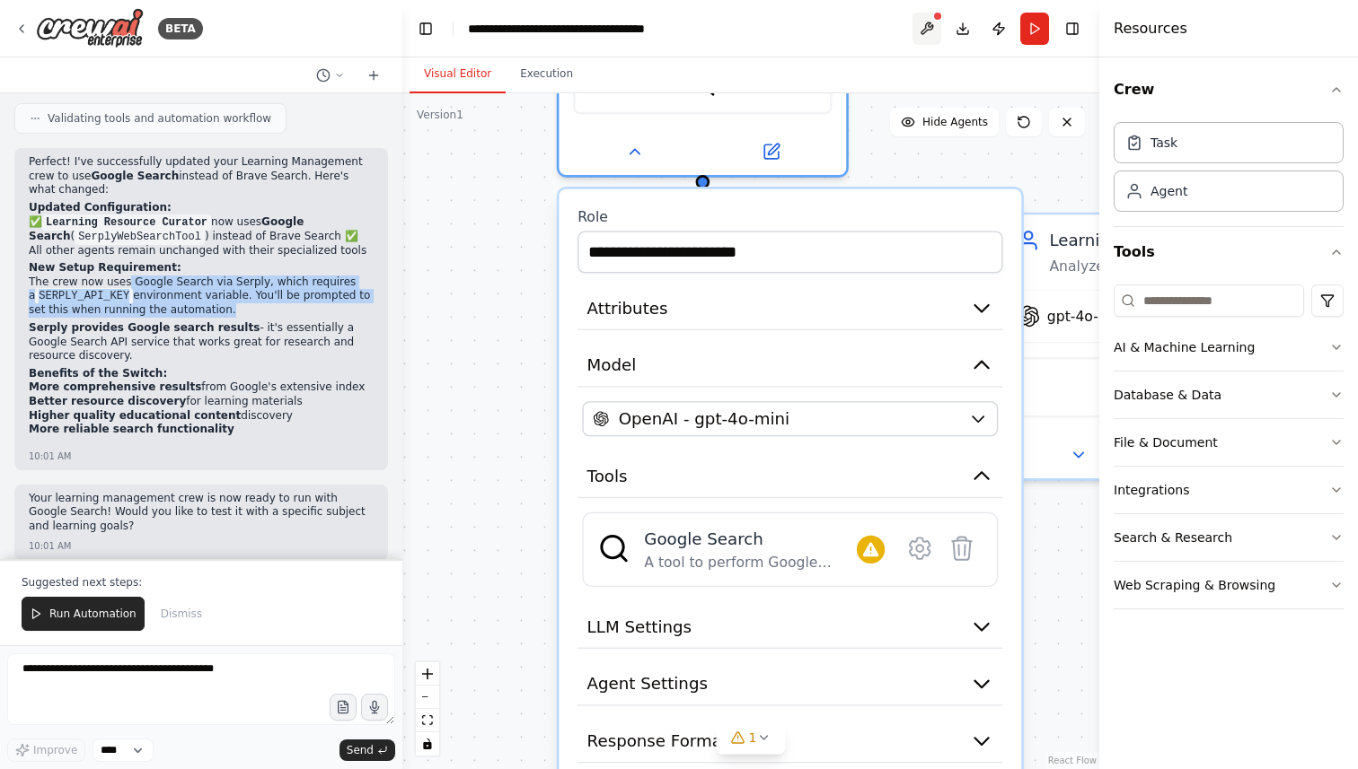
click at [928, 30] on button at bounding box center [926, 29] width 29 height 32
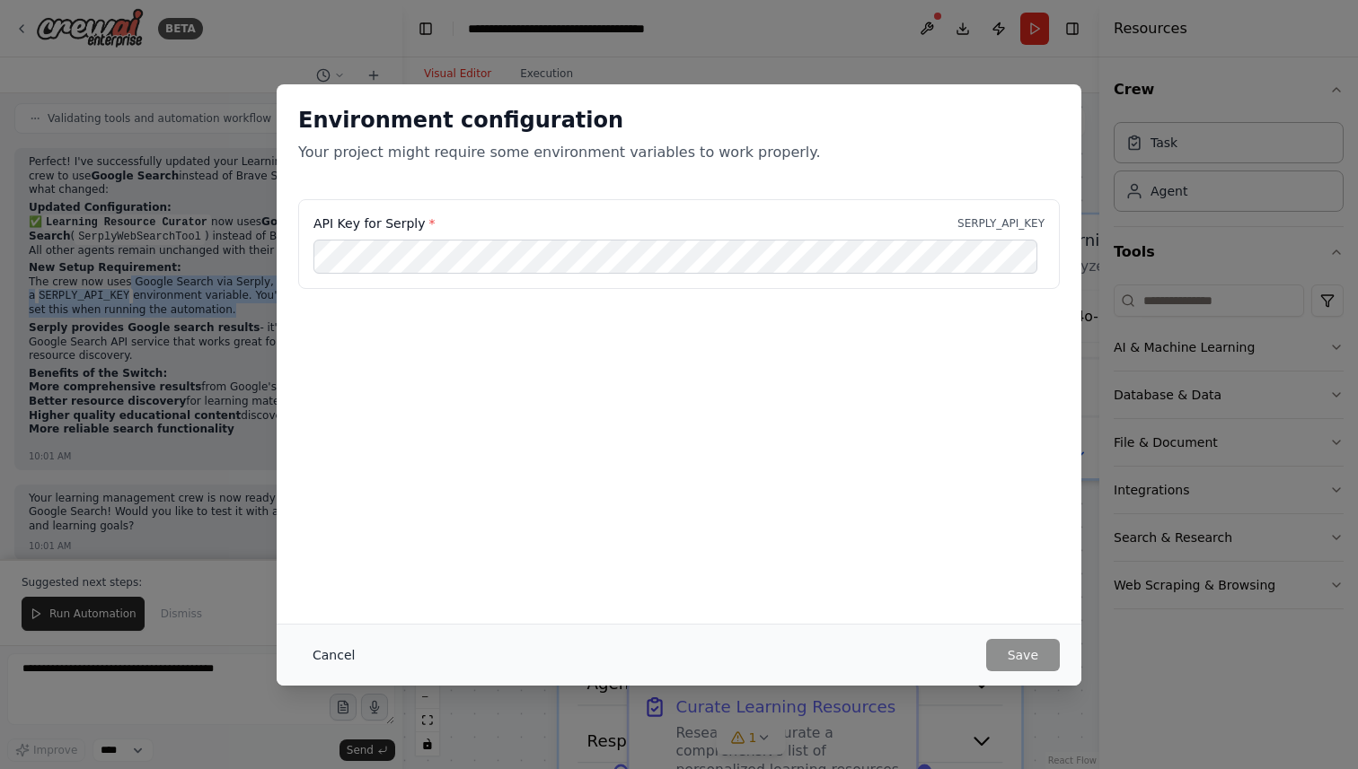
click at [333, 664] on button "Cancel" at bounding box center [333, 655] width 71 height 32
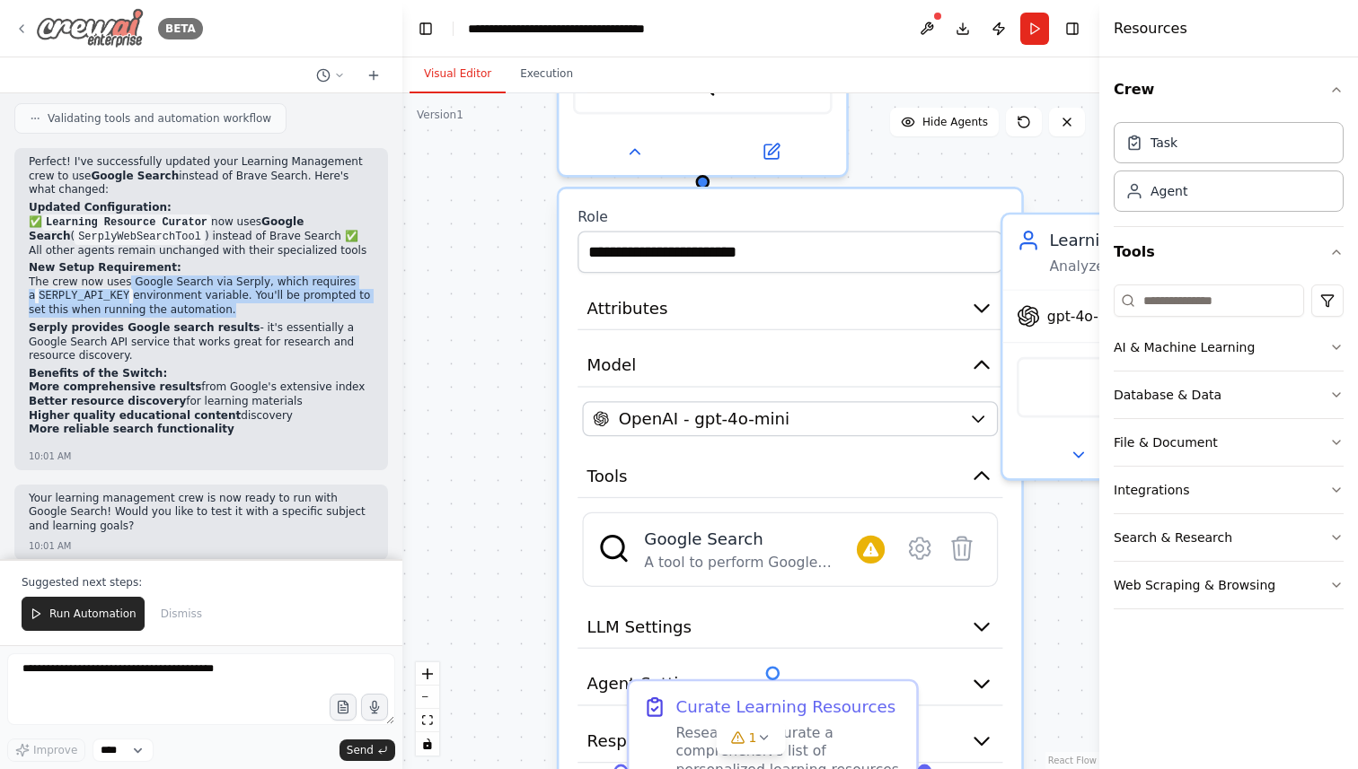
click at [29, 29] on div "BETA" at bounding box center [108, 28] width 189 height 40
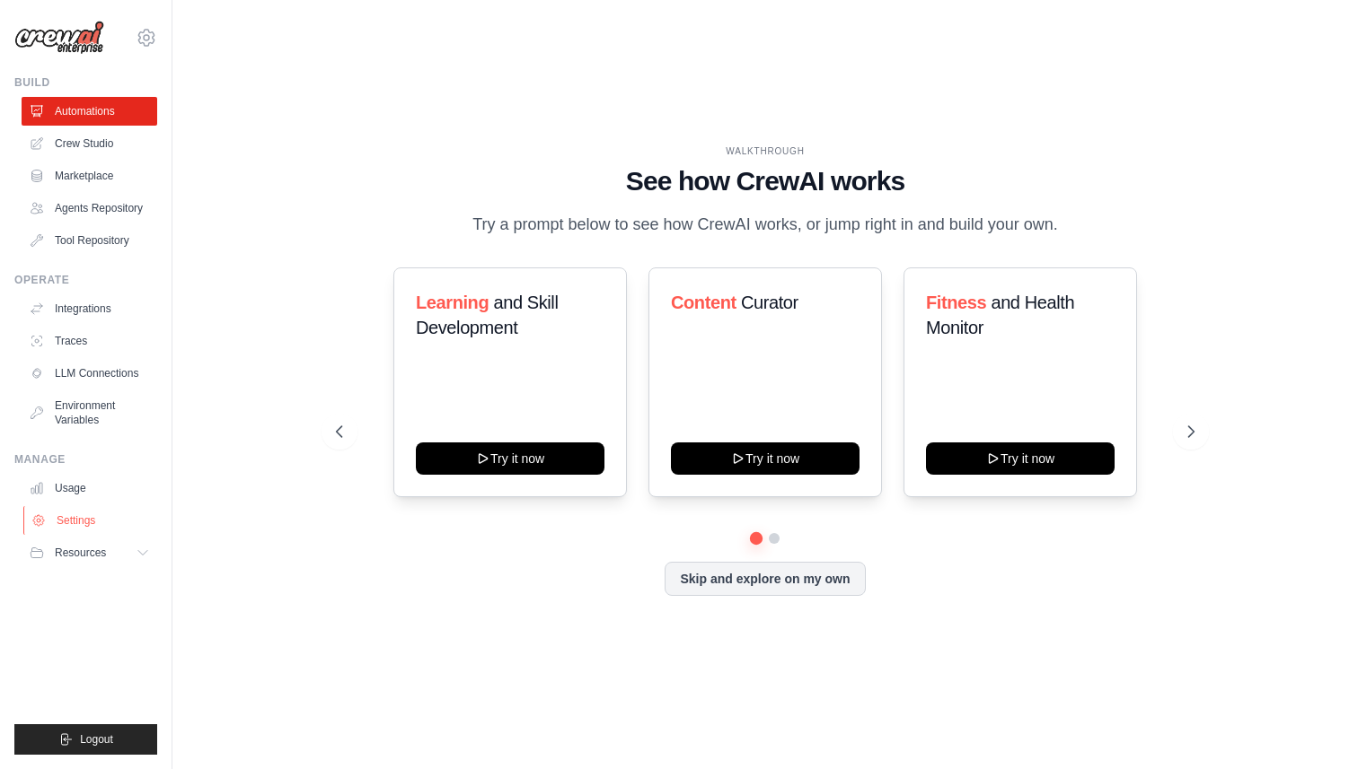
click at [114, 512] on link "Settings" at bounding box center [91, 520] width 136 height 29
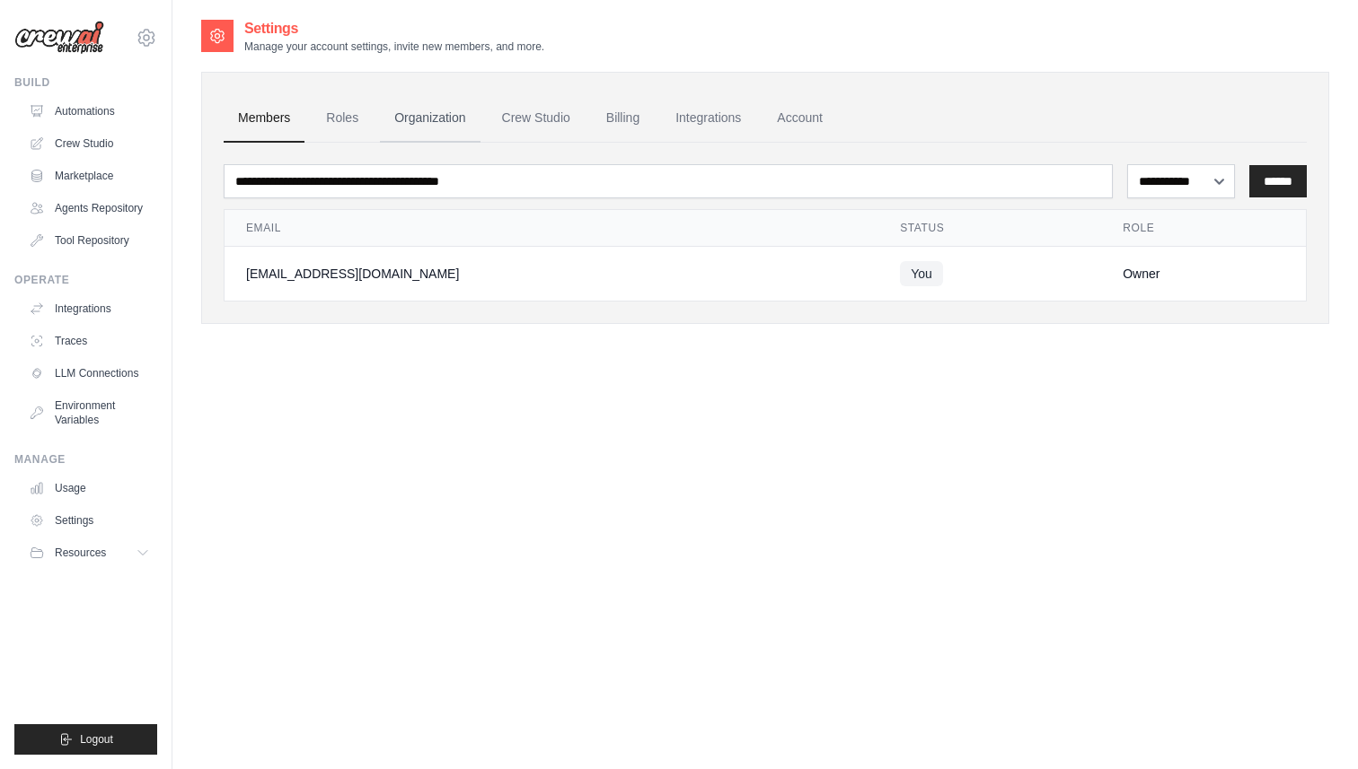
click at [424, 133] on link "Organization" at bounding box center [430, 118] width 100 height 48
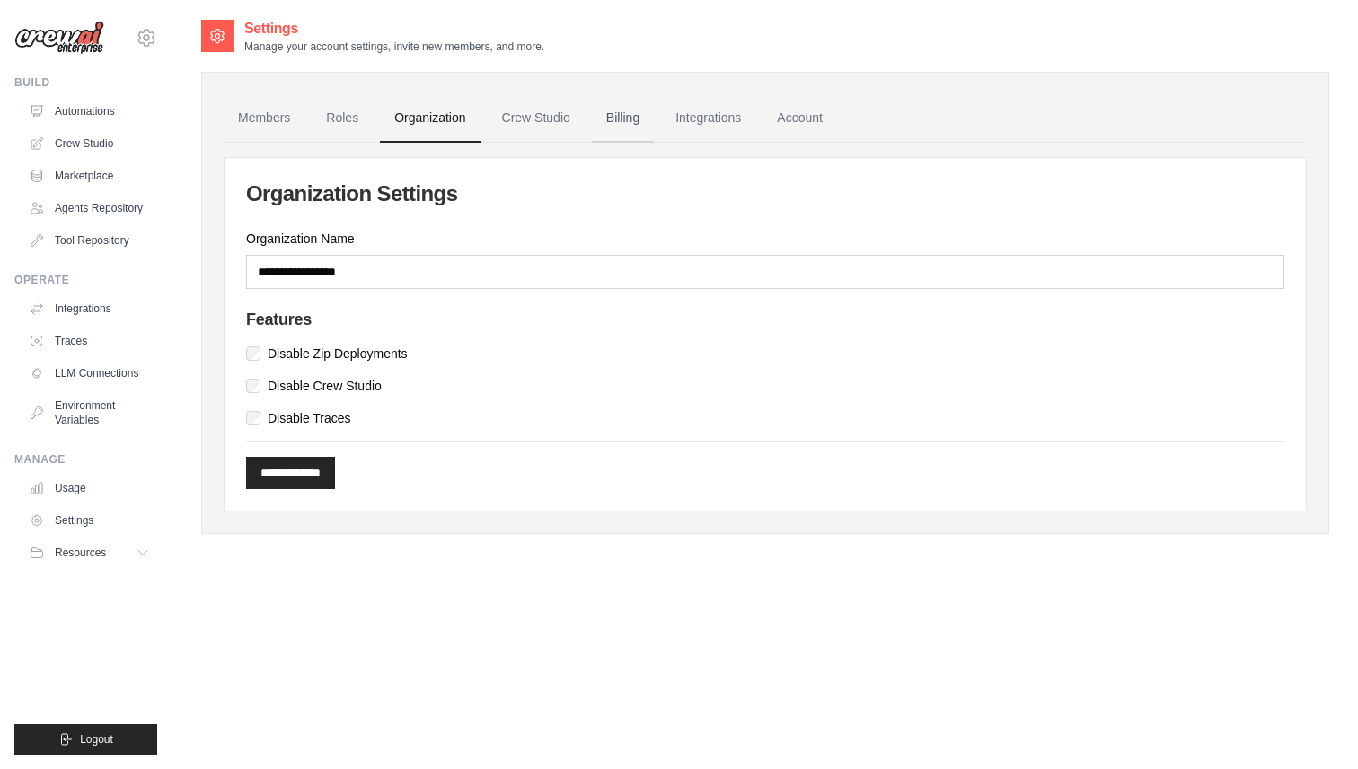
click at [609, 116] on link "Billing" at bounding box center [623, 118] width 62 height 48
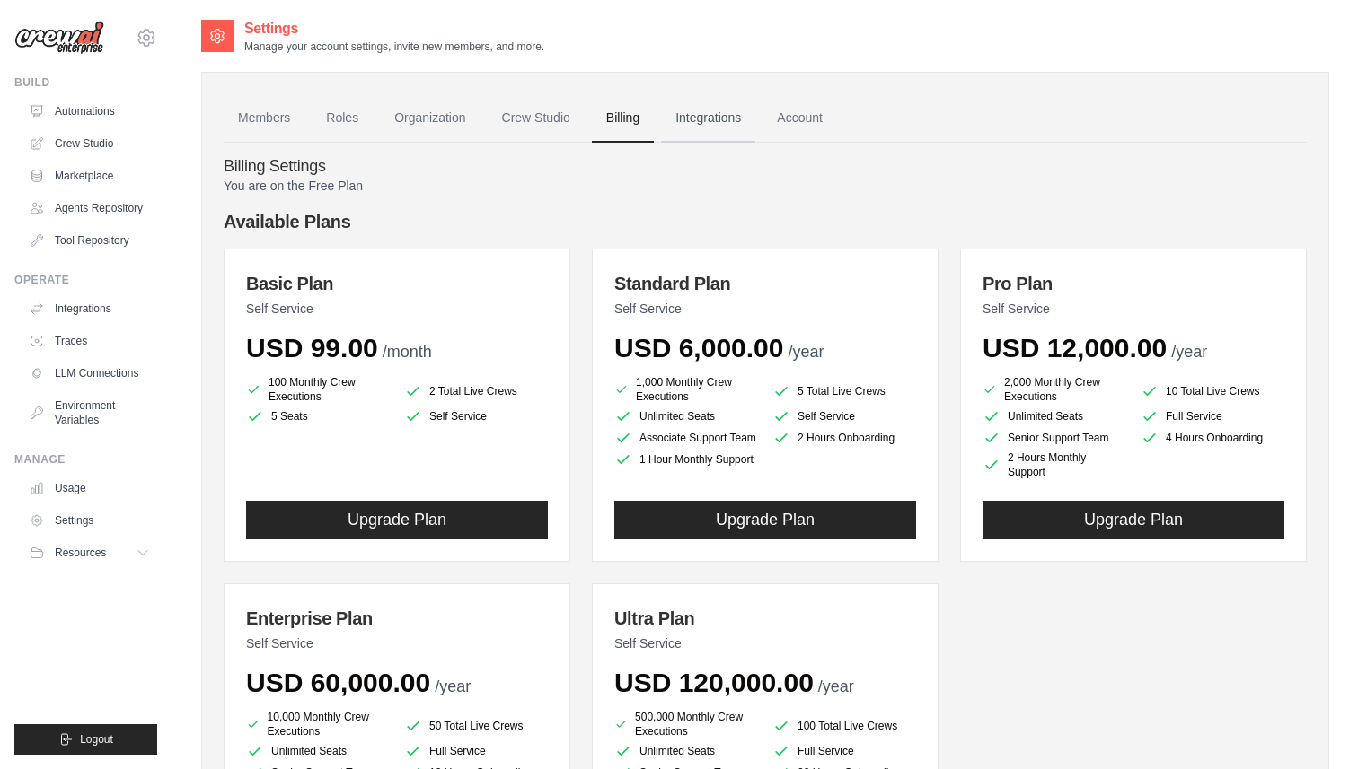
click at [729, 120] on link "Integrations" at bounding box center [708, 118] width 94 height 48
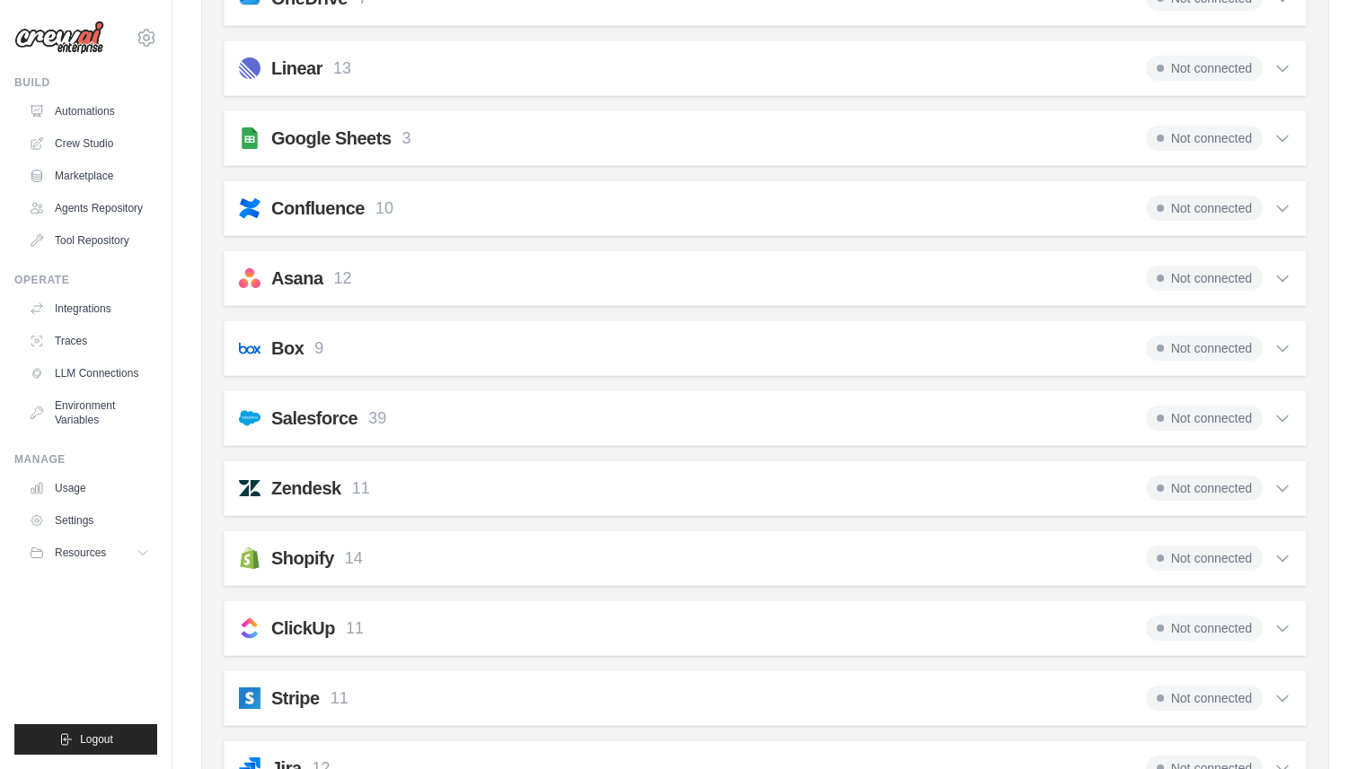
scroll to position [835, 0]
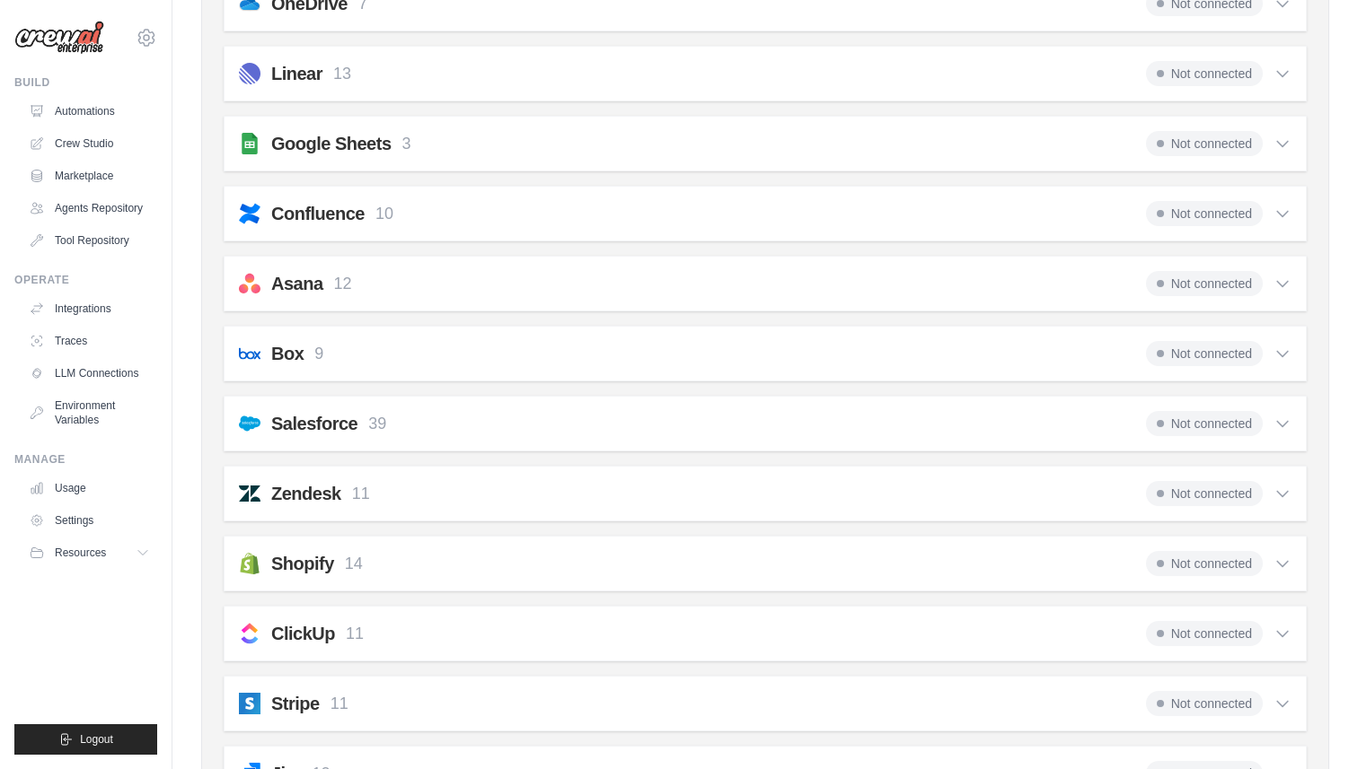
click at [643, 424] on div "Salesforce 39 Not connected" at bounding box center [765, 423] width 1052 height 25
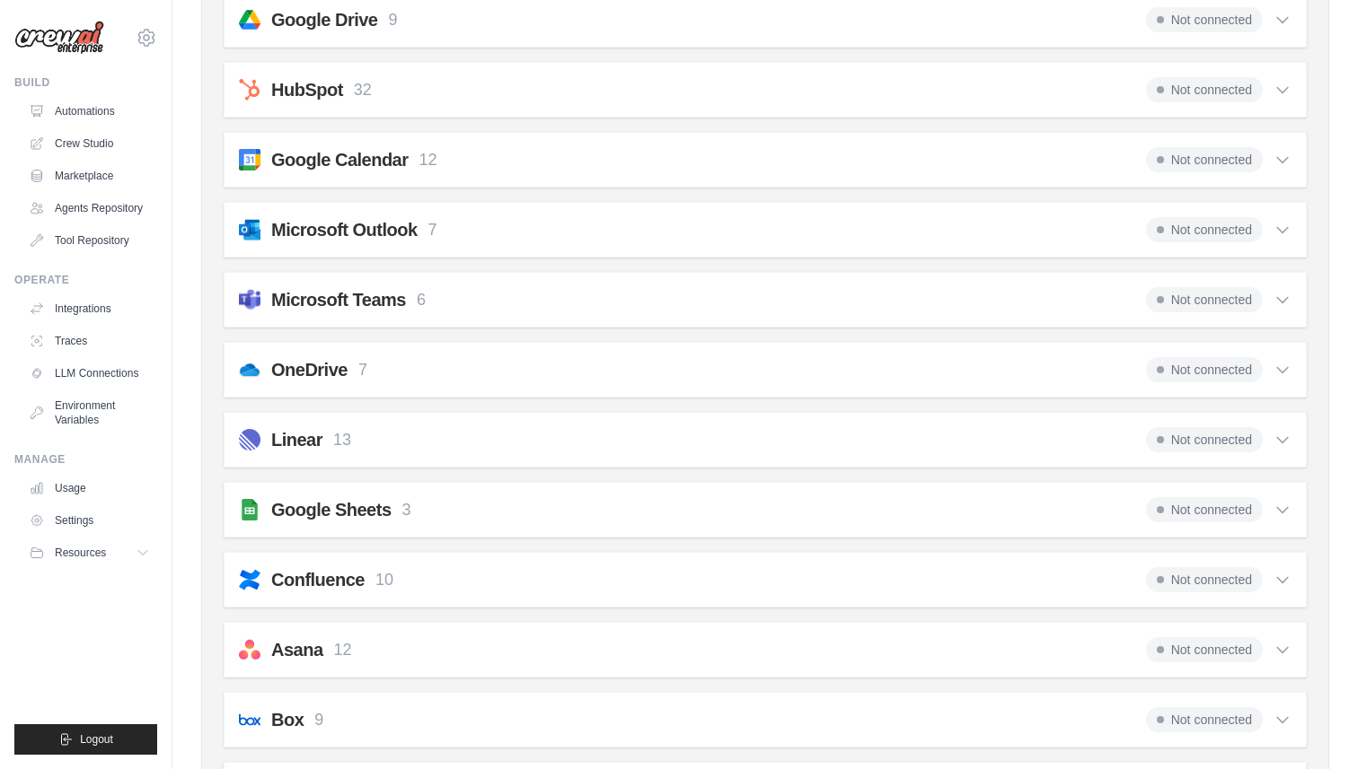
scroll to position [0, 0]
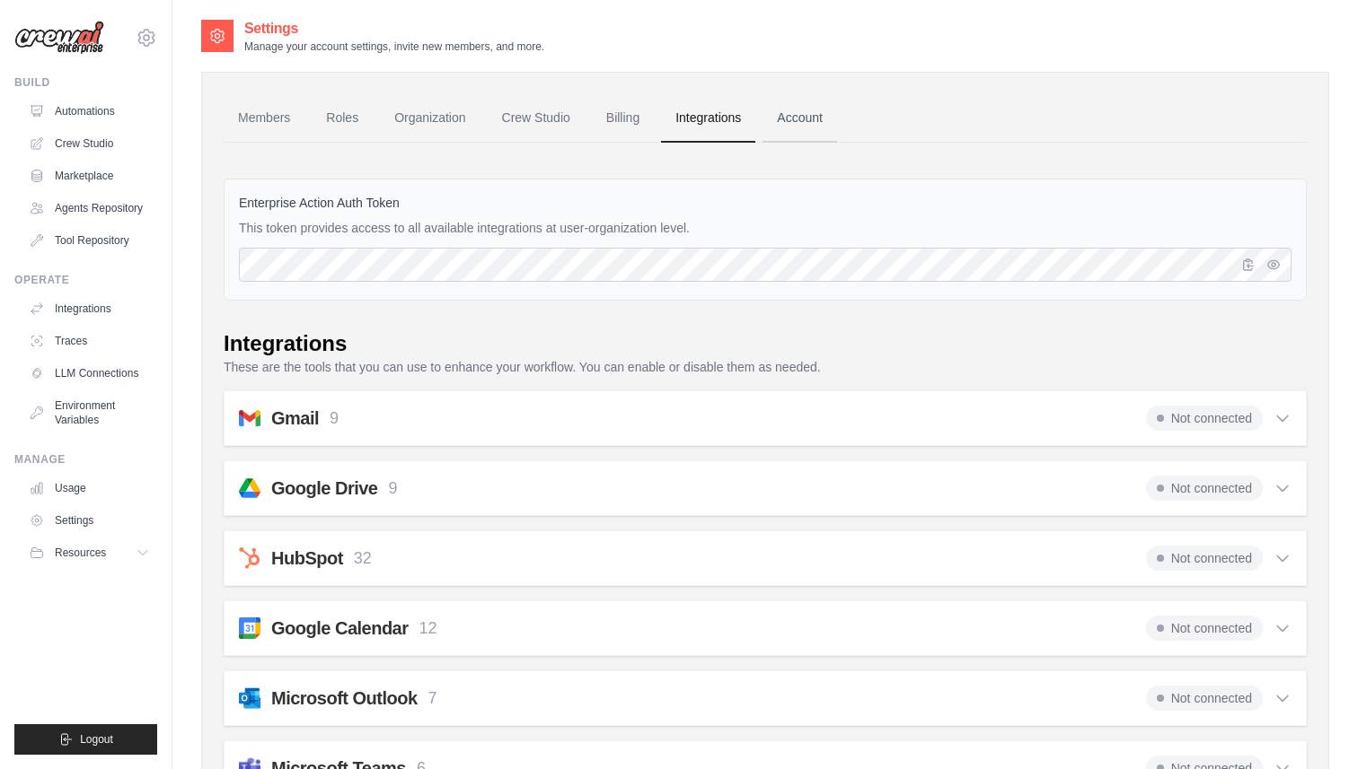
click at [798, 125] on link "Account" at bounding box center [799, 118] width 75 height 48
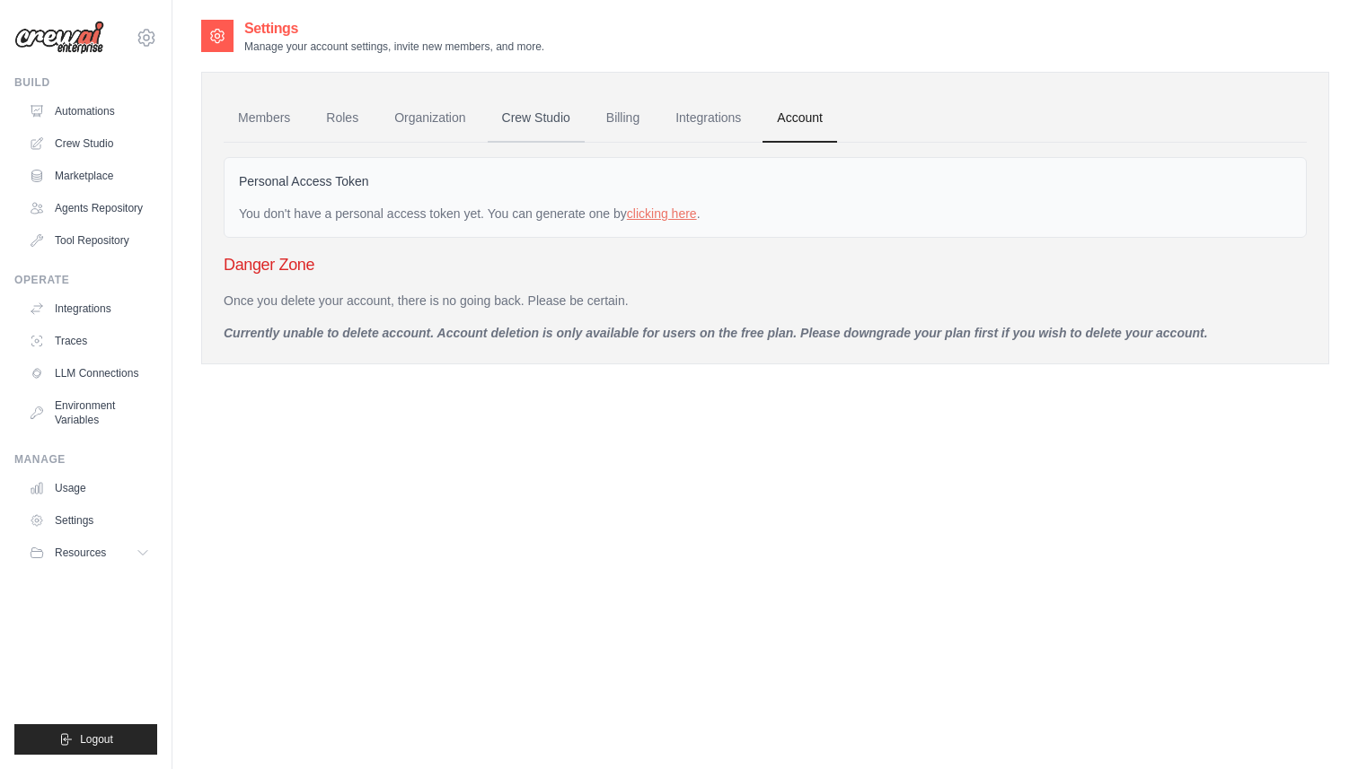
click at [547, 107] on link "Crew Studio" at bounding box center [536, 118] width 97 height 48
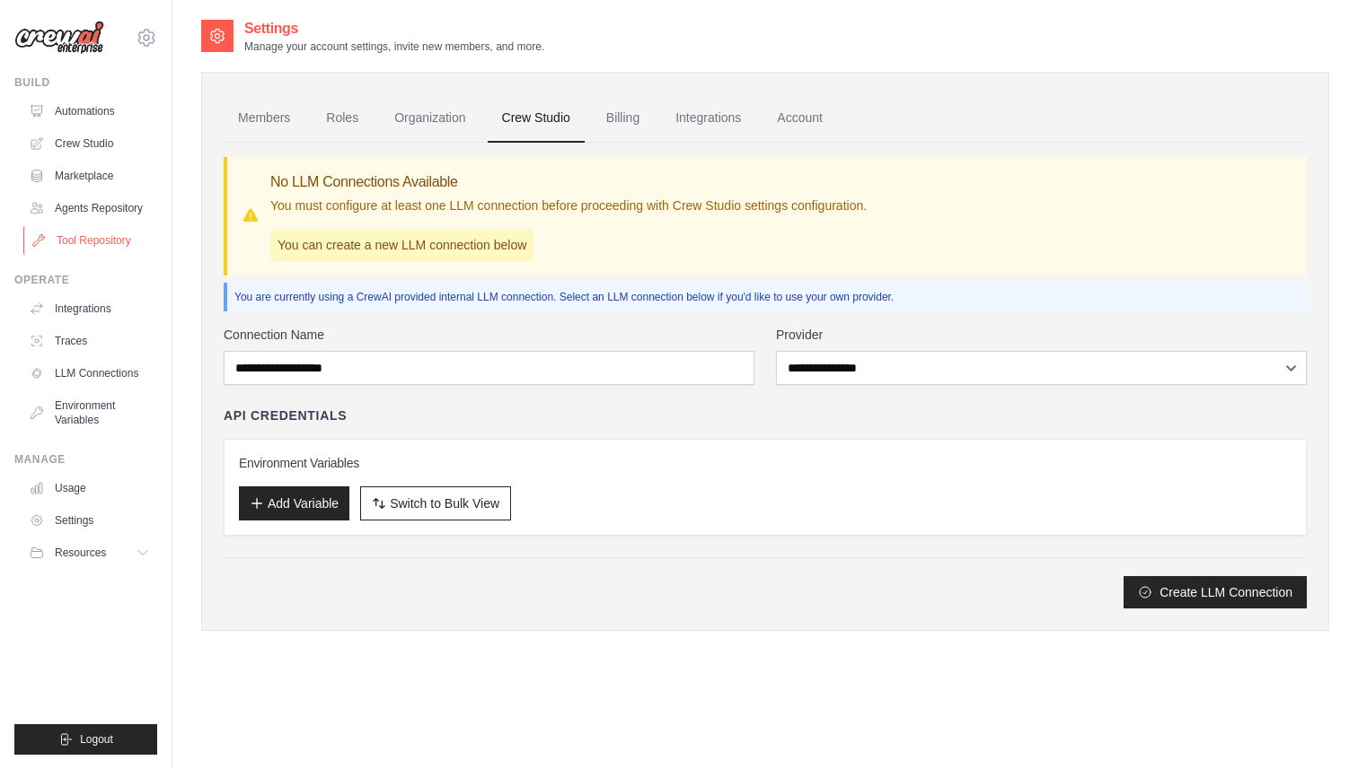
click at [133, 242] on link "Tool Repository" at bounding box center [91, 240] width 136 height 29
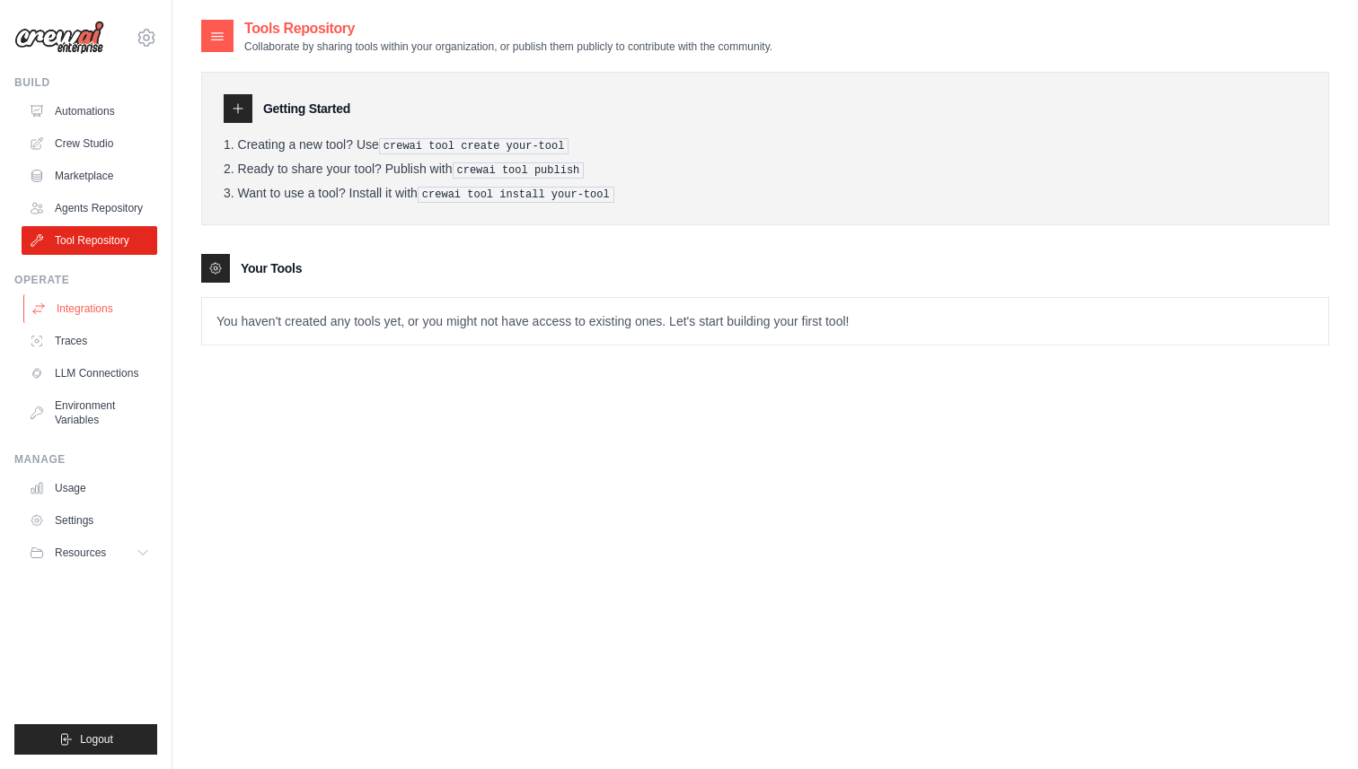
click at [110, 312] on link "Integrations" at bounding box center [91, 308] width 136 height 29
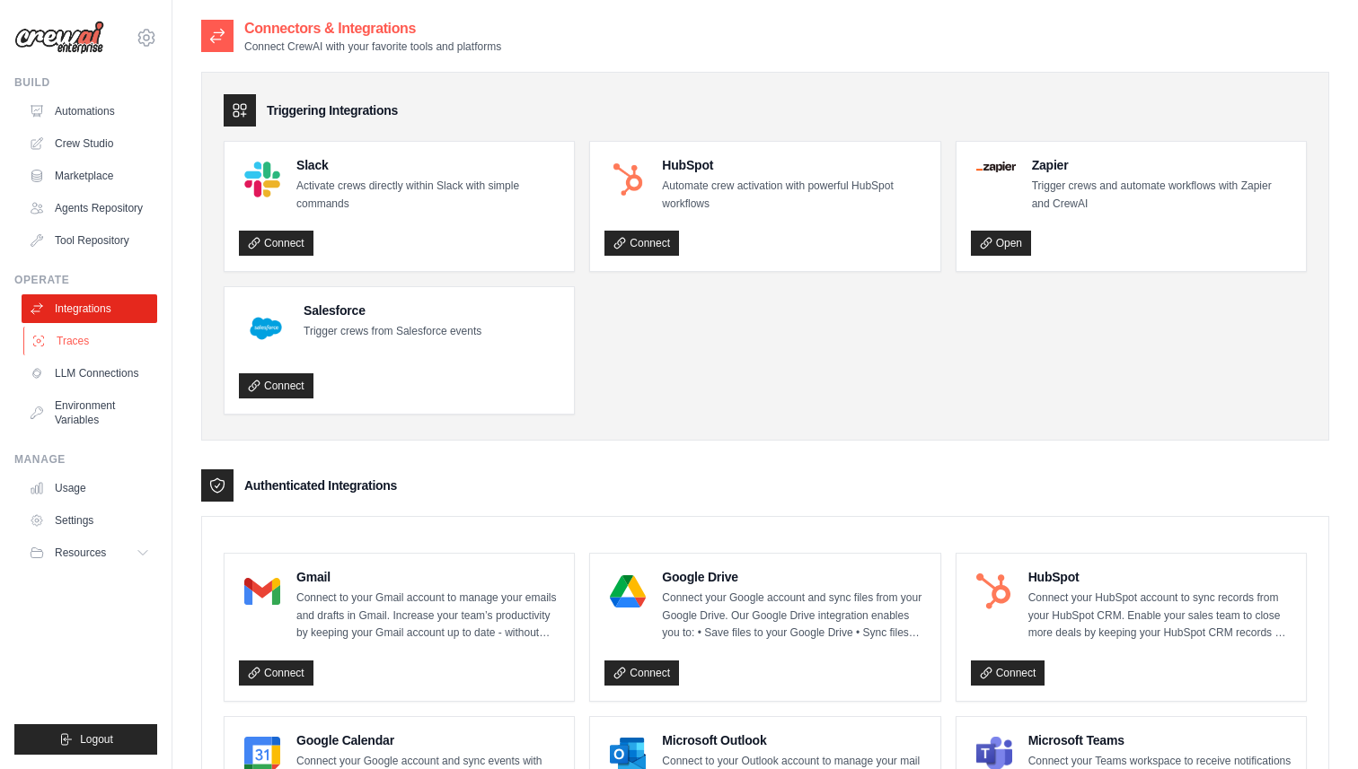
click at [103, 337] on link "Traces" at bounding box center [91, 341] width 136 height 29
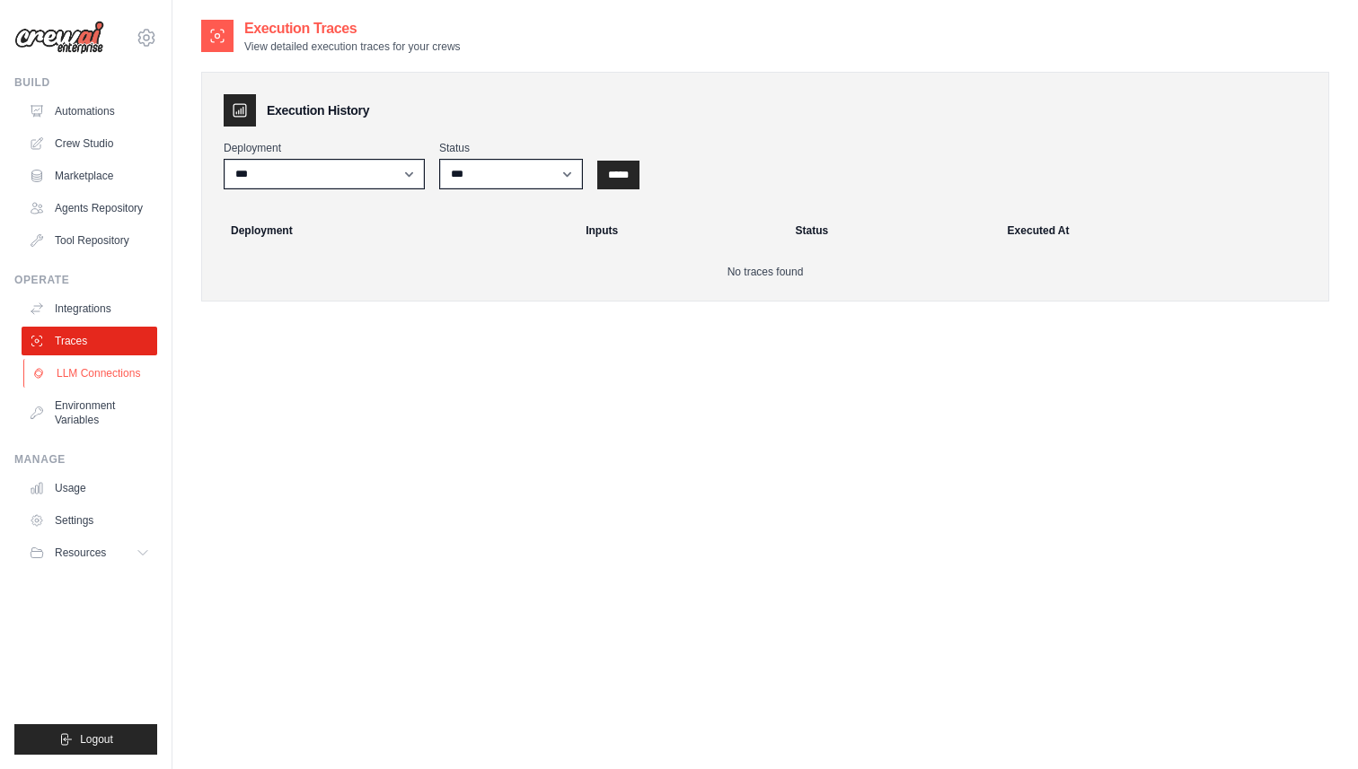
click at [91, 380] on link "LLM Connections" at bounding box center [91, 373] width 136 height 29
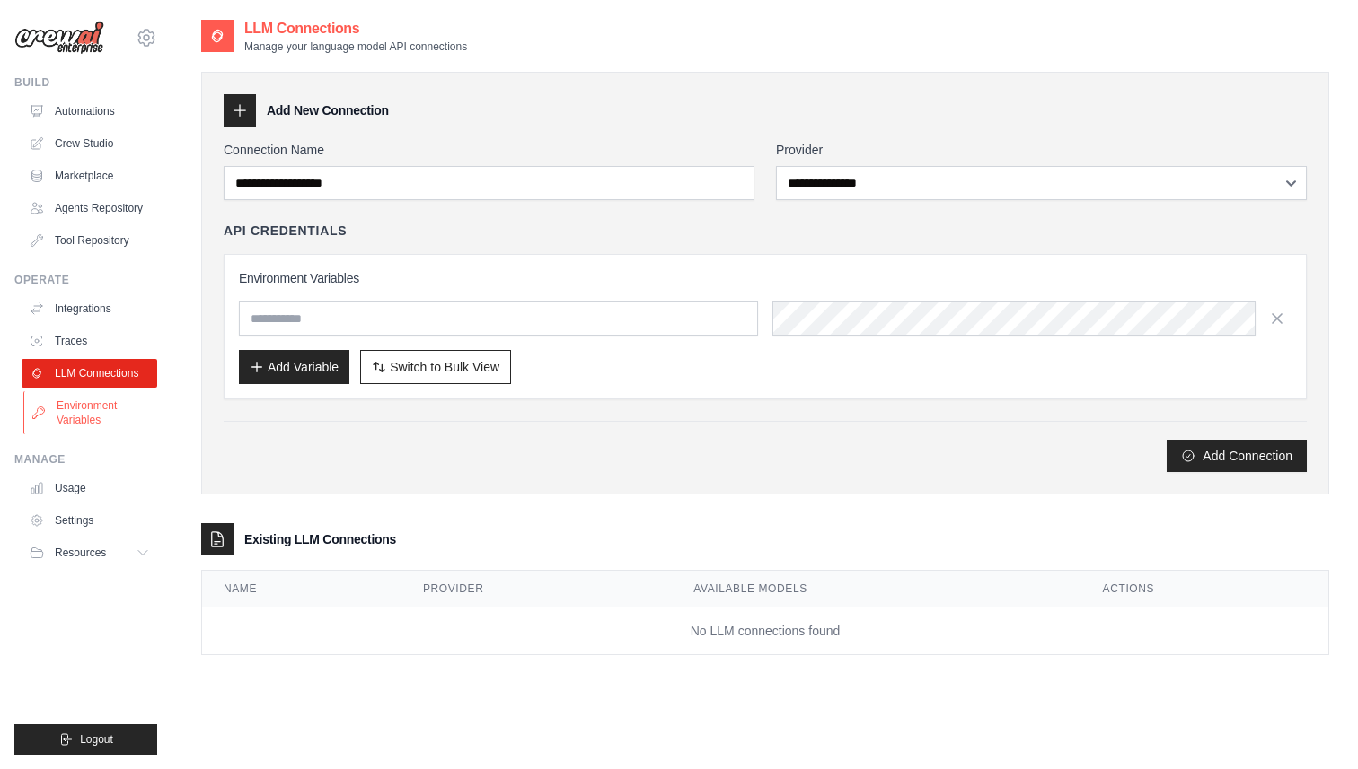
click at [83, 421] on link "Environment Variables" at bounding box center [91, 412] width 136 height 43
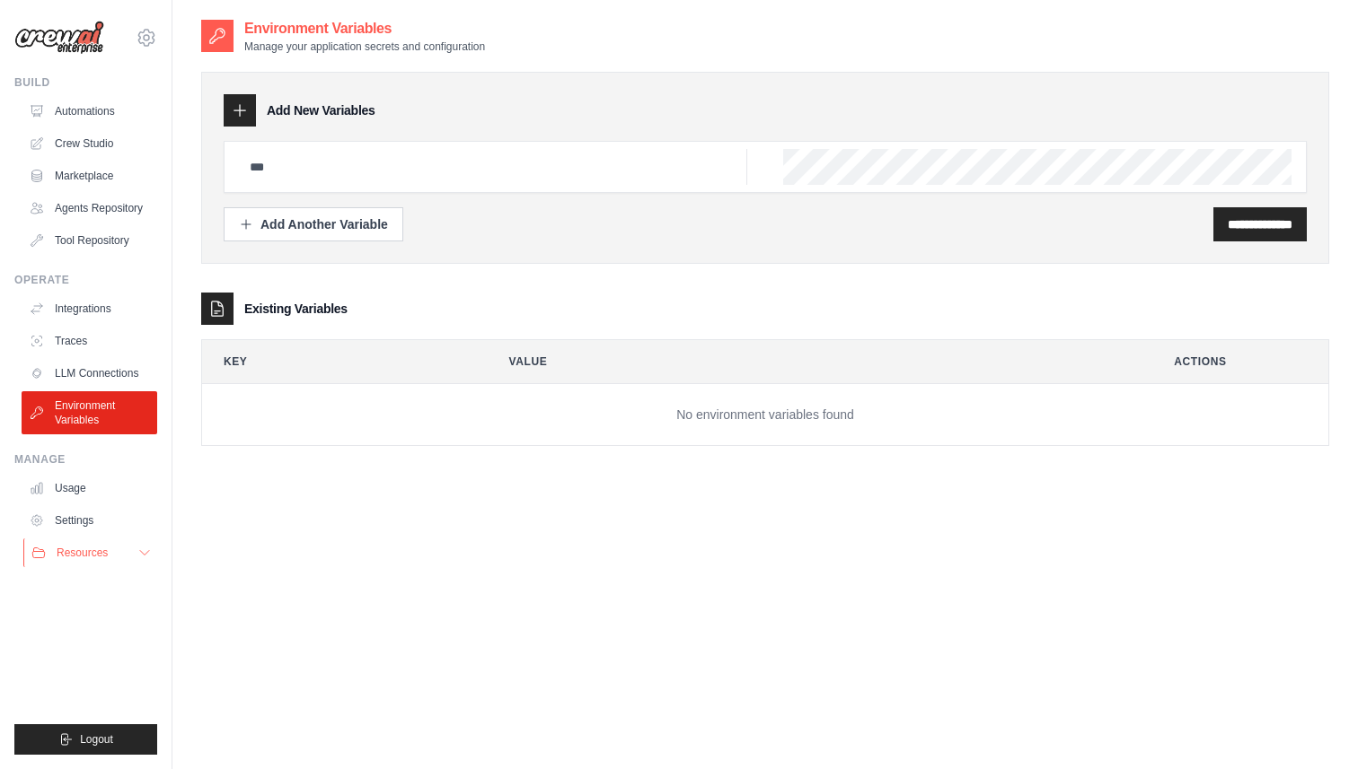
click at [67, 553] on span "Resources" at bounding box center [82, 553] width 51 height 14
click at [149, 37] on icon at bounding box center [146, 37] width 5 height 5
click at [202, 121] on link "Settings" at bounding box center [222, 111] width 171 height 36
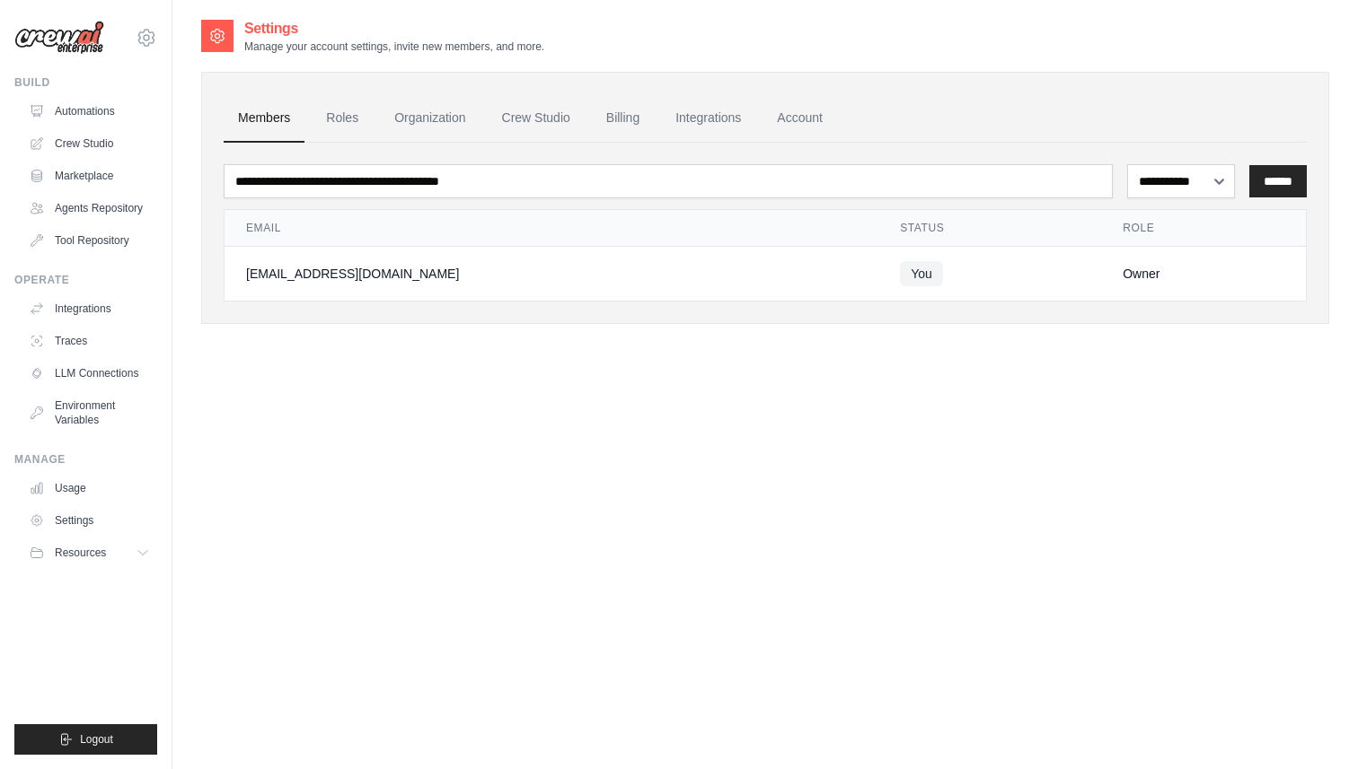
click at [64, 35] on img at bounding box center [59, 38] width 90 height 34
click at [102, 108] on link "Automations" at bounding box center [91, 111] width 136 height 29
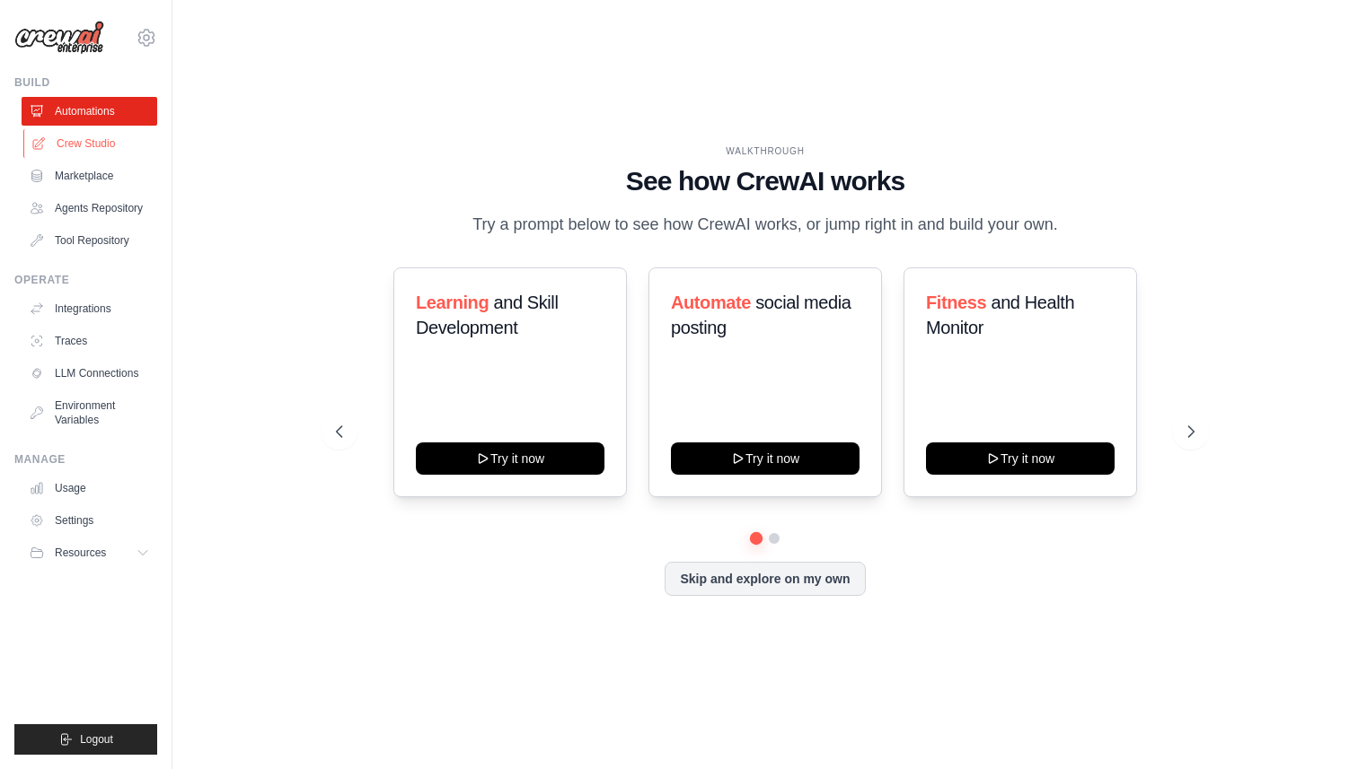
click at [111, 144] on link "Crew Studio" at bounding box center [91, 143] width 136 height 29
